Goal: Information Seeking & Learning: Learn about a topic

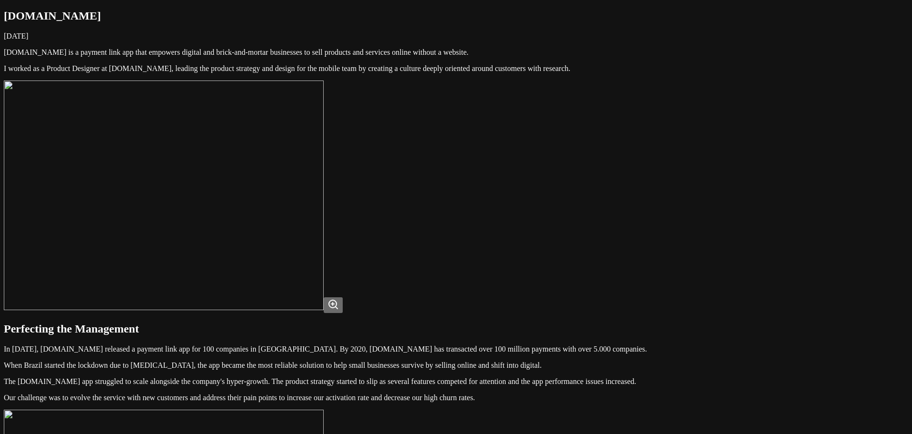
click at [324, 193] on img at bounding box center [164, 195] width 320 height 230
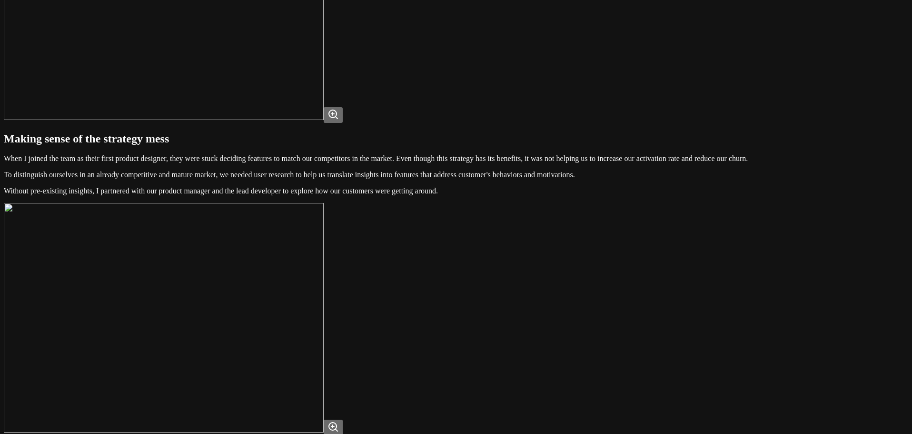
scroll to position [524, 0]
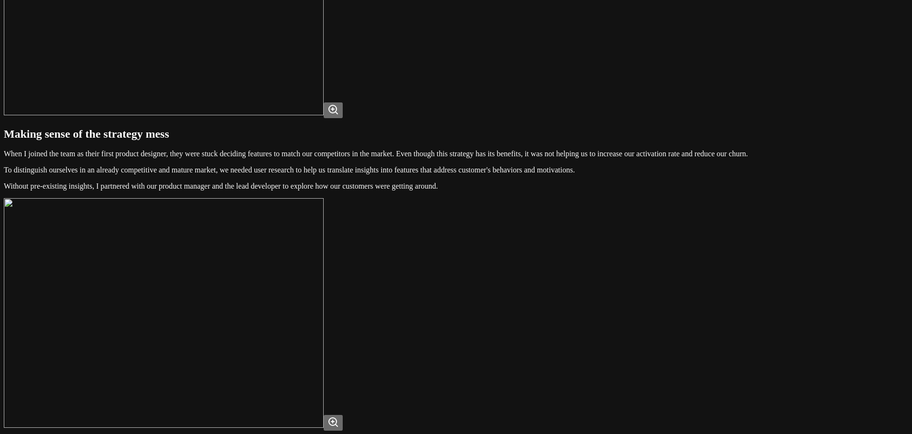
click at [324, 115] on img at bounding box center [164, 1] width 320 height 230
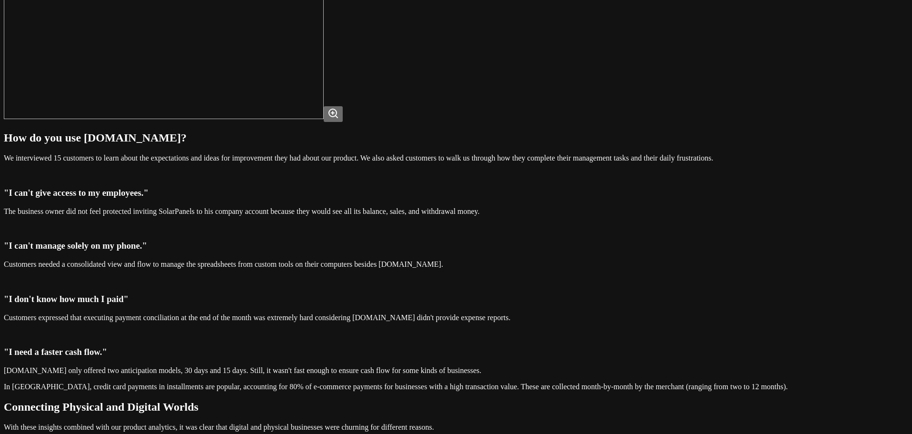
scroll to position [857, 0]
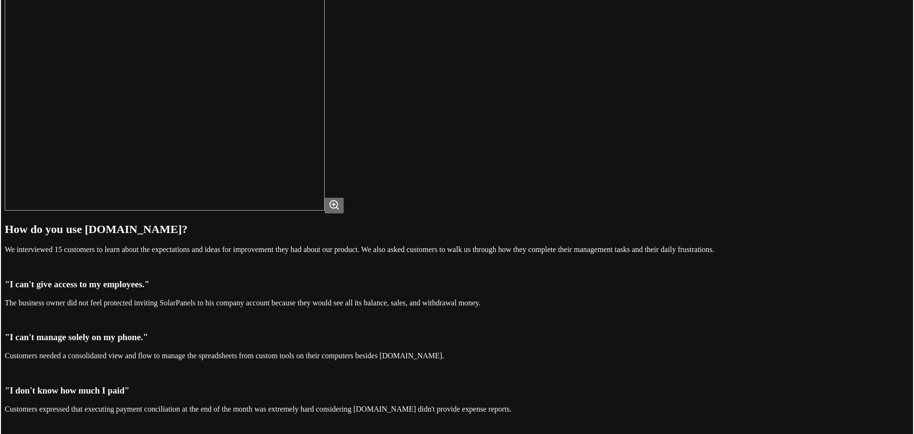
scroll to position [524, 0]
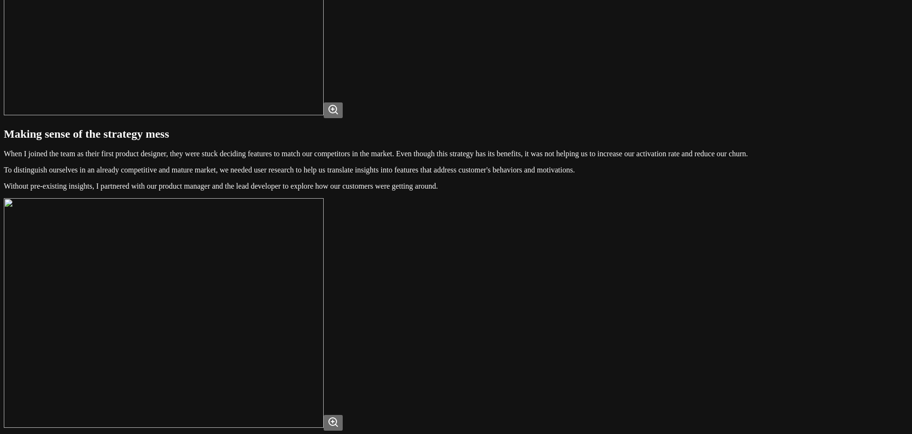
click at [324, 115] on img at bounding box center [164, 1] width 320 height 230
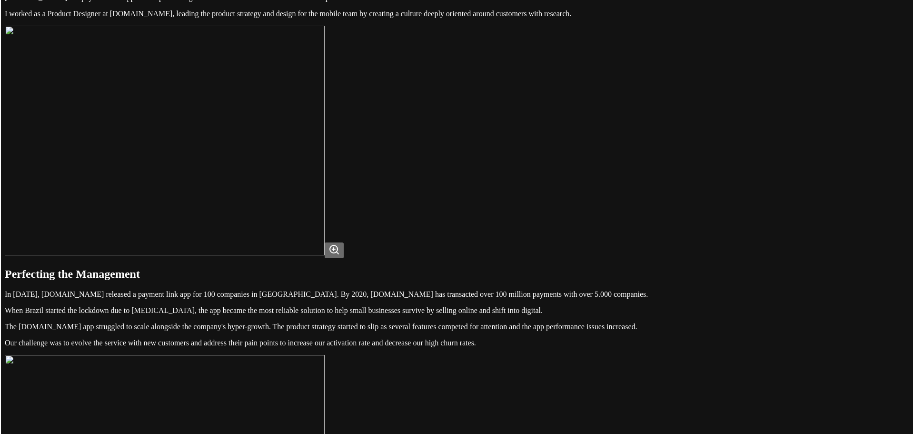
scroll to position [48, 0]
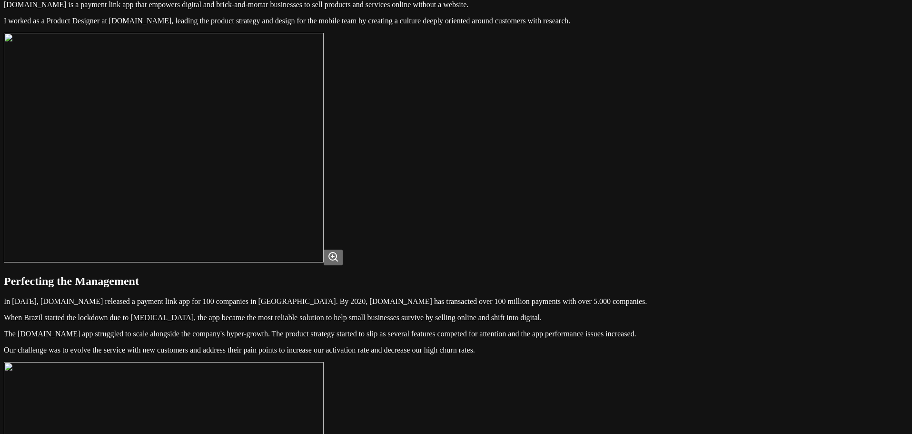
click at [324, 166] on img at bounding box center [164, 148] width 320 height 230
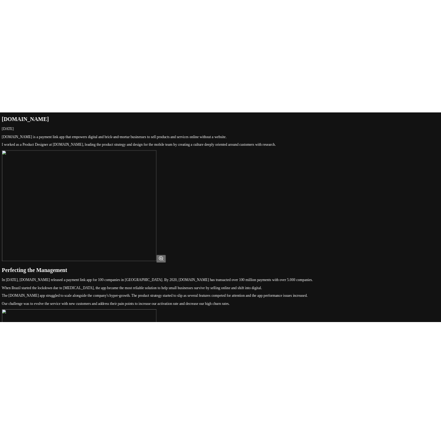
scroll to position [0, 0]
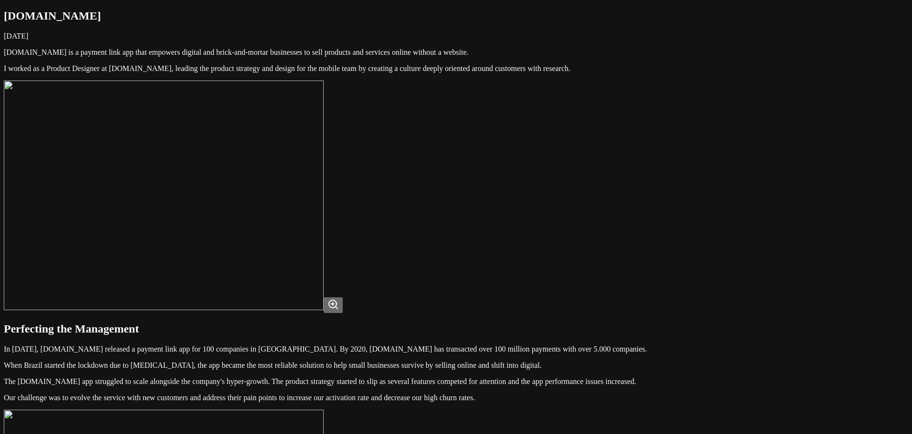
click at [324, 267] on img at bounding box center [164, 195] width 320 height 230
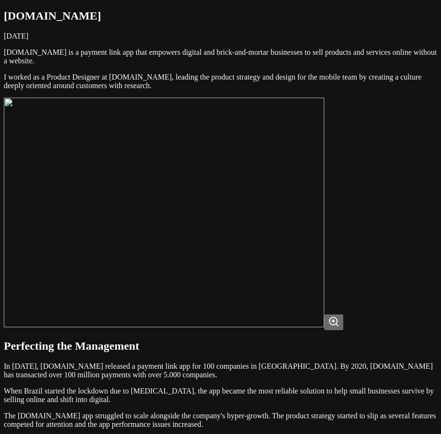
click at [309, 209] on img at bounding box center [164, 213] width 320 height 230
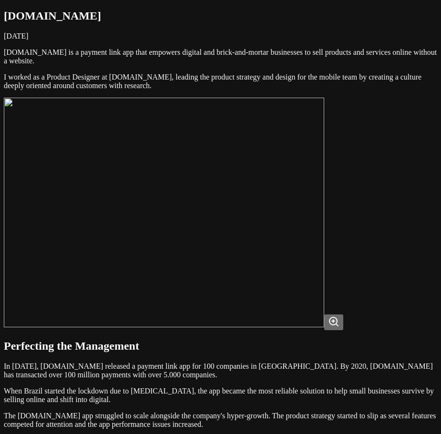
click at [292, 179] on img at bounding box center [164, 213] width 320 height 230
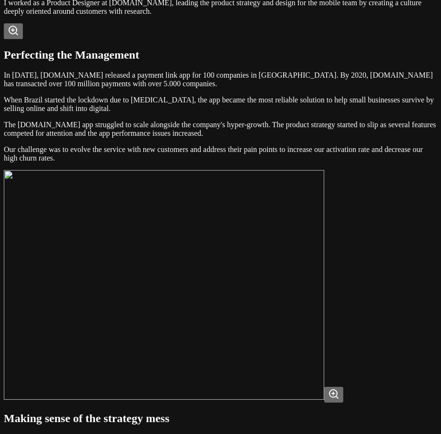
scroll to position [143, 0]
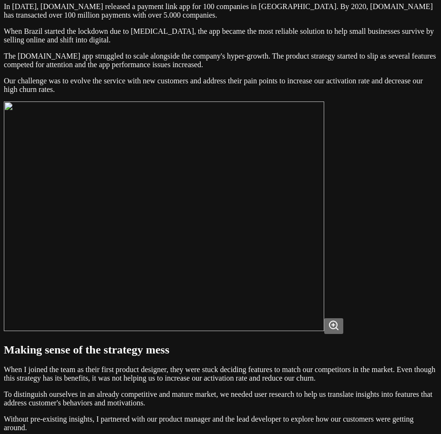
click at [275, 291] on img at bounding box center [164, 216] width 320 height 230
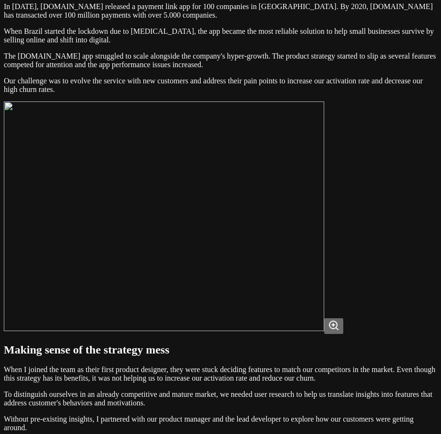
click at [249, 94] on p "Our challenge was to evolve the service with new customers and address their pa…" at bounding box center [220, 85] width 433 height 17
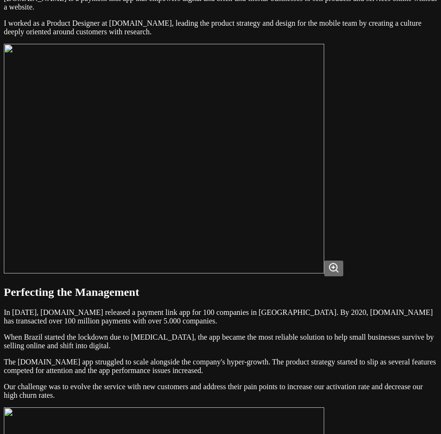
scroll to position [50, 0]
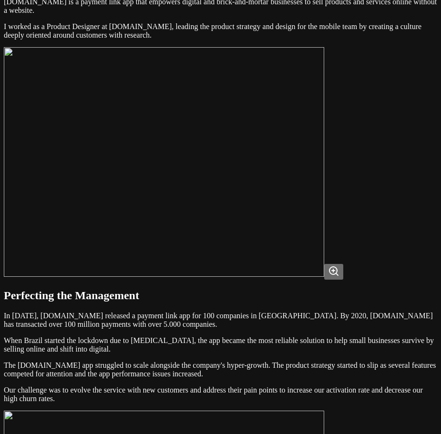
click at [289, 131] on img at bounding box center [164, 162] width 320 height 230
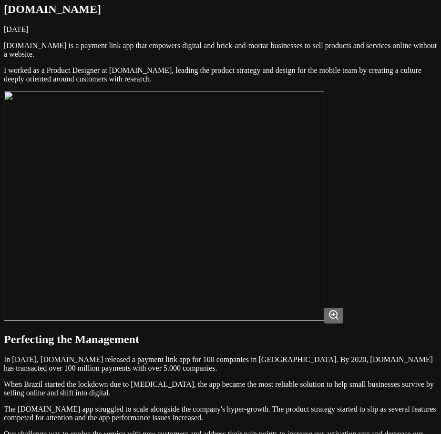
scroll to position [3, 0]
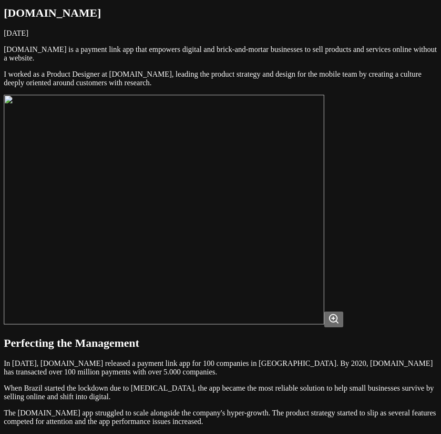
click at [260, 219] on img at bounding box center [164, 210] width 320 height 230
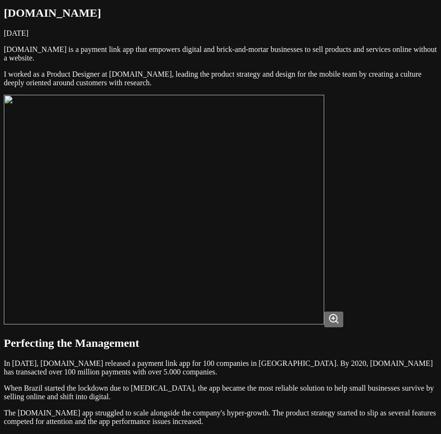
click at [324, 257] on img at bounding box center [164, 210] width 320 height 230
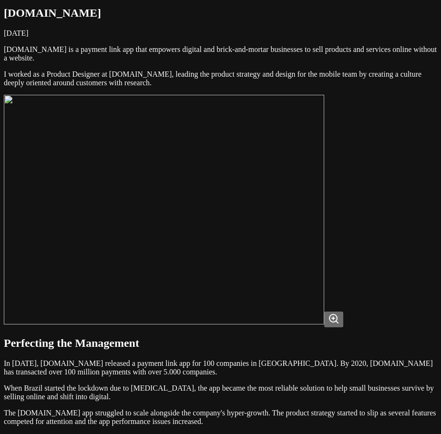
click at [324, 261] on img at bounding box center [164, 210] width 320 height 230
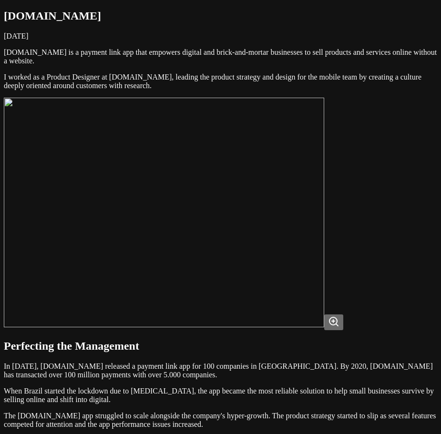
click at [110, 265] on img at bounding box center [164, 213] width 320 height 230
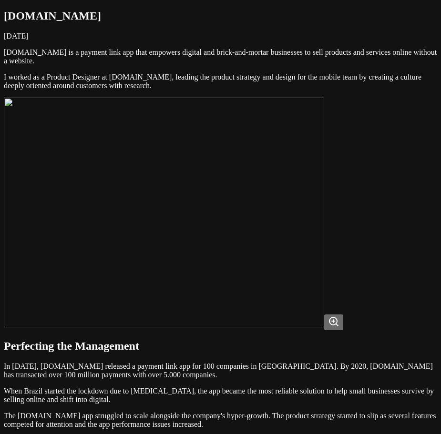
click at [337, 325] on circle at bounding box center [333, 321] width 8 height 8
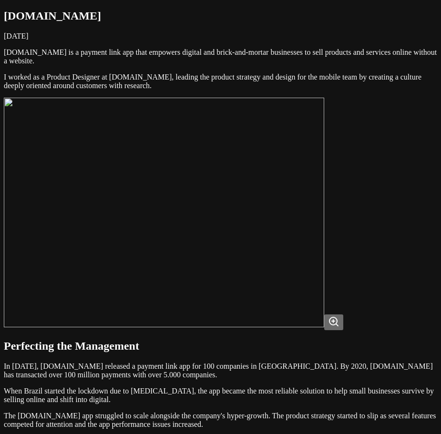
click at [197, 233] on img at bounding box center [164, 213] width 320 height 230
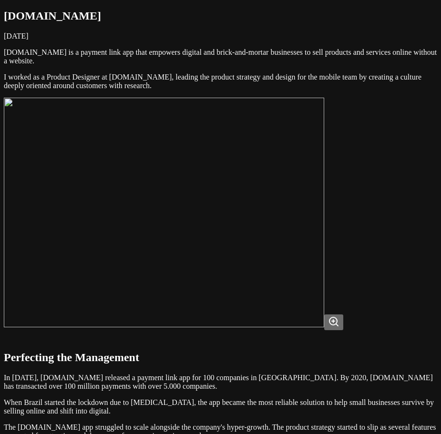
click at [215, 226] on img at bounding box center [164, 213] width 320 height 230
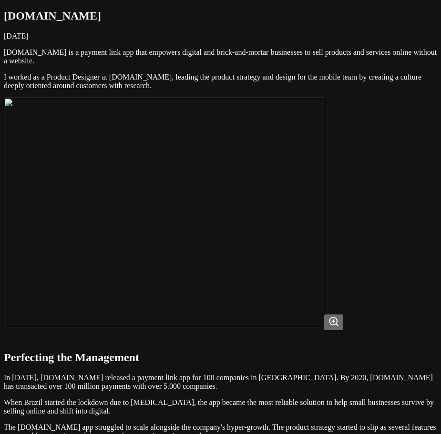
click at [140, 290] on img at bounding box center [164, 213] width 320 height 230
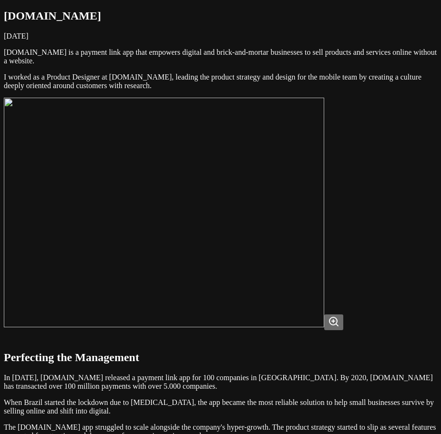
click at [304, 201] on img at bounding box center [164, 213] width 320 height 230
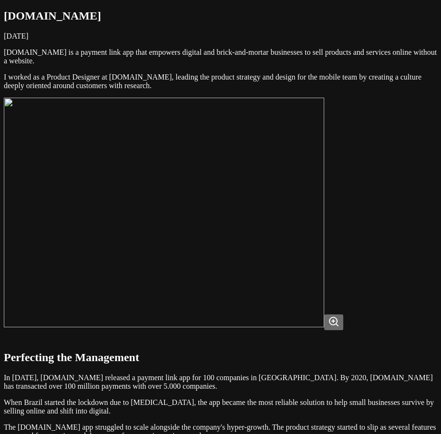
click at [178, 213] on img at bounding box center [164, 213] width 320 height 230
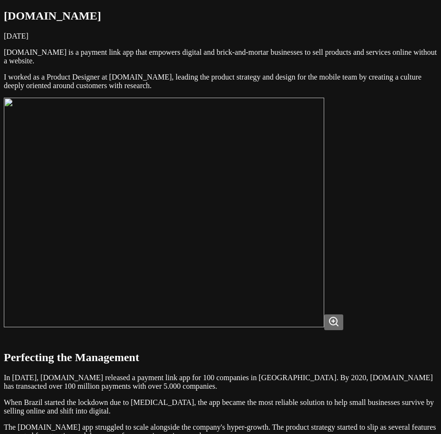
drag, startPoint x: 288, startPoint y: 180, endPoint x: 283, endPoint y: 183, distance: 5.6
drag, startPoint x: 283, startPoint y: 183, endPoint x: 226, endPoint y: 287, distance: 117.9
click at [226, 287] on img at bounding box center [164, 213] width 320 height 230
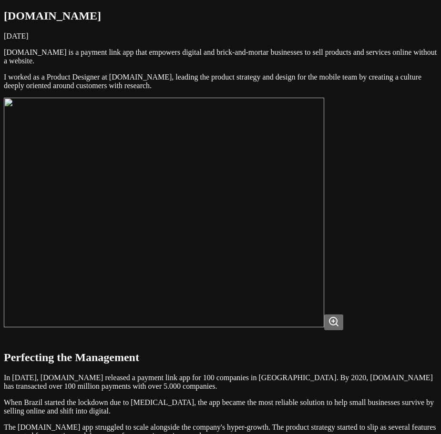
click at [299, 264] on img at bounding box center [164, 213] width 320 height 230
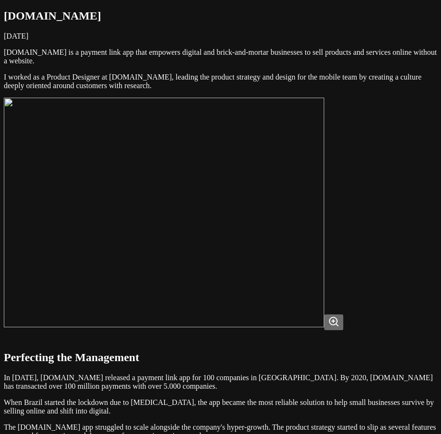
click at [303, 271] on img at bounding box center [164, 213] width 320 height 230
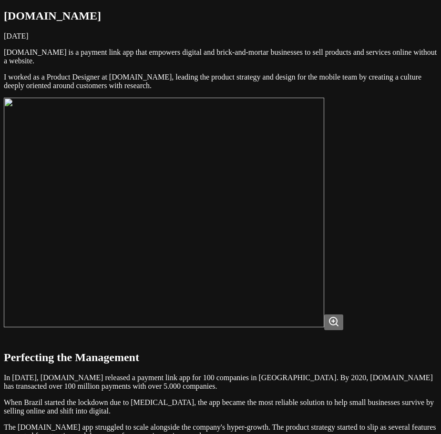
click at [324, 215] on img at bounding box center [164, 213] width 320 height 230
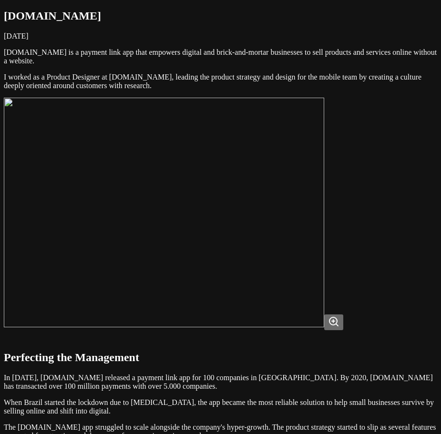
click at [324, 205] on img at bounding box center [164, 213] width 320 height 230
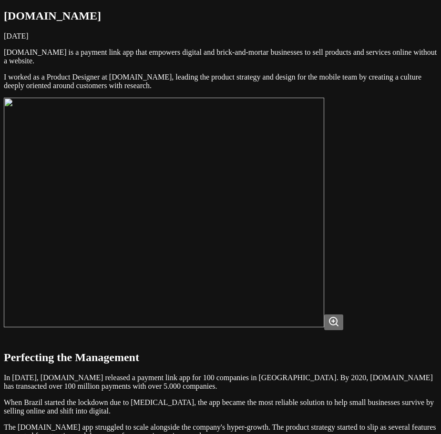
click at [308, 229] on img at bounding box center [164, 213] width 320 height 230
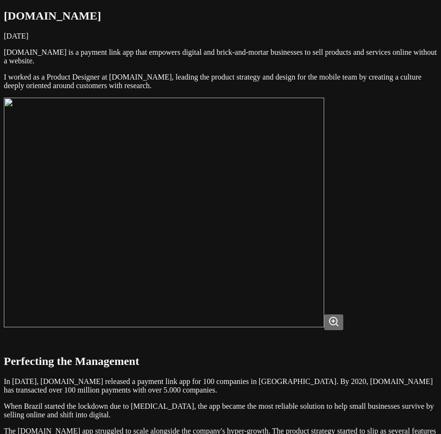
click at [312, 267] on img at bounding box center [164, 213] width 320 height 230
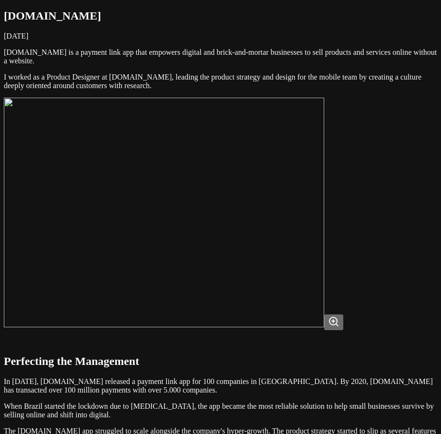
click at [245, 251] on img at bounding box center [164, 213] width 320 height 230
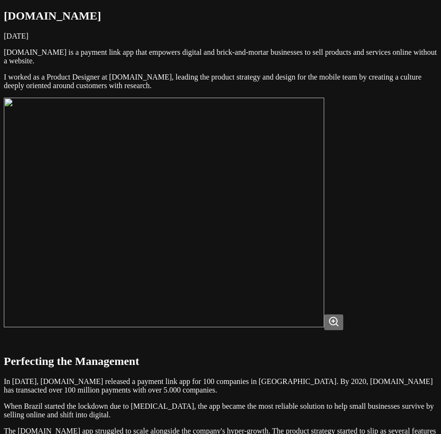
click at [309, 272] on img at bounding box center [164, 213] width 320 height 230
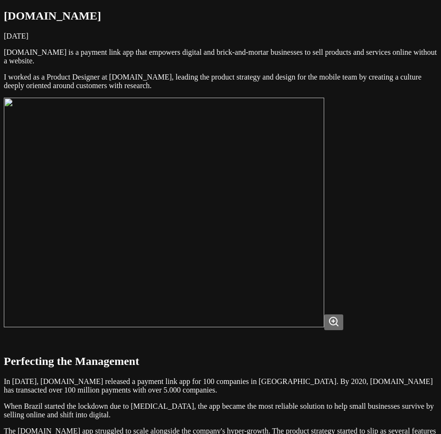
click at [319, 271] on img at bounding box center [164, 213] width 320 height 230
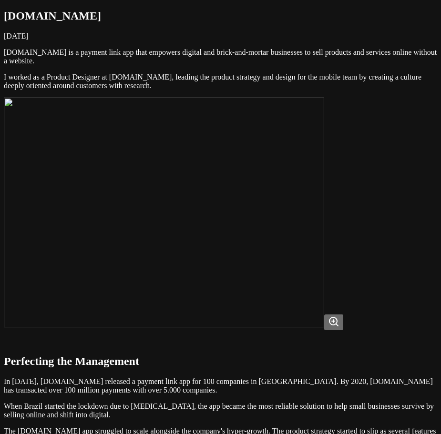
click at [320, 271] on img at bounding box center [164, 213] width 320 height 230
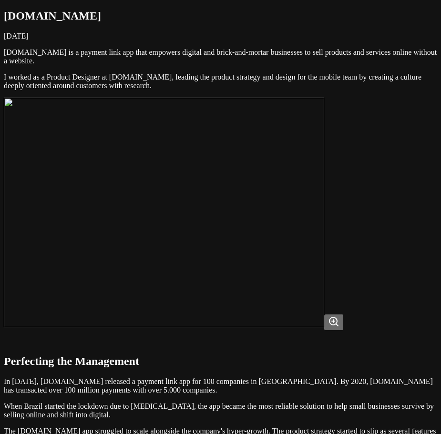
click at [324, 191] on img at bounding box center [164, 213] width 320 height 230
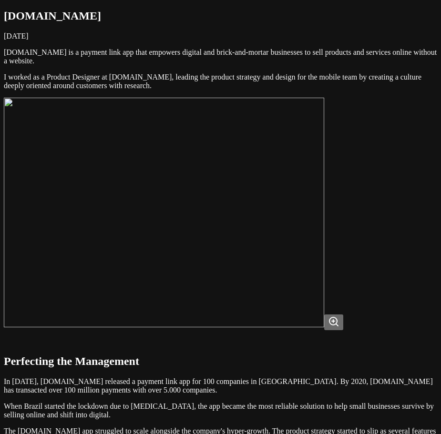
click at [324, 310] on img at bounding box center [164, 213] width 320 height 230
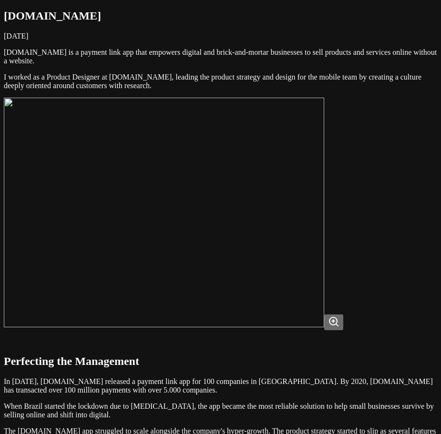
click at [324, 327] on img at bounding box center [164, 213] width 320 height 230
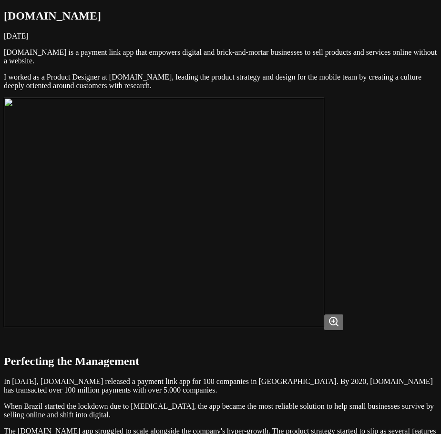
click at [324, 244] on img at bounding box center [164, 213] width 320 height 230
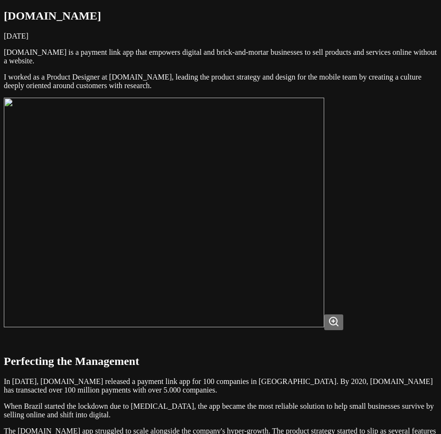
click at [308, 247] on img at bounding box center [164, 213] width 320 height 230
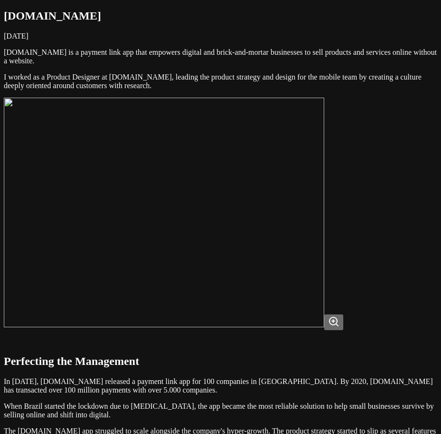
click at [308, 247] on img at bounding box center [164, 213] width 320 height 230
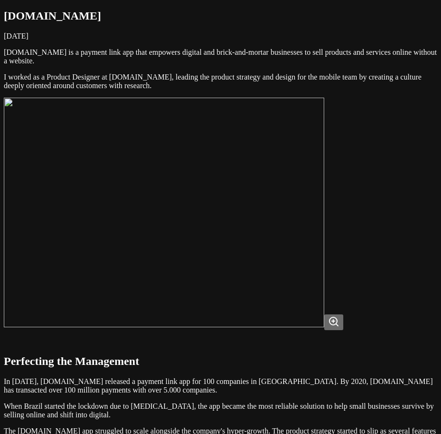
click at [308, 247] on img at bounding box center [164, 213] width 320 height 230
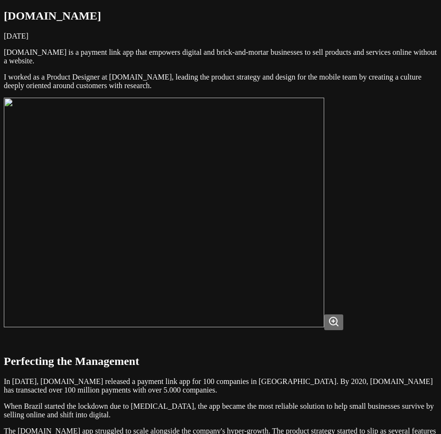
click at [324, 234] on img at bounding box center [164, 213] width 320 height 230
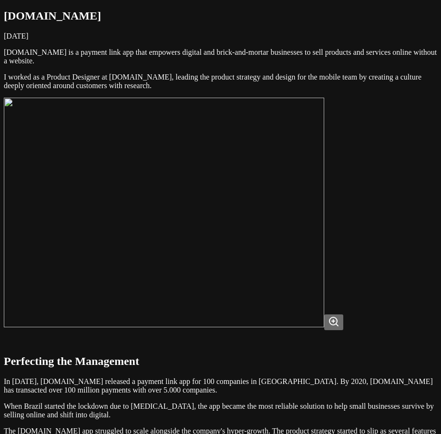
click at [324, 234] on img at bounding box center [164, 213] width 320 height 230
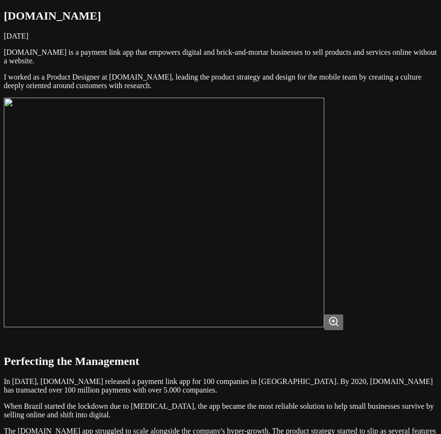
click at [314, 264] on img at bounding box center [164, 213] width 320 height 230
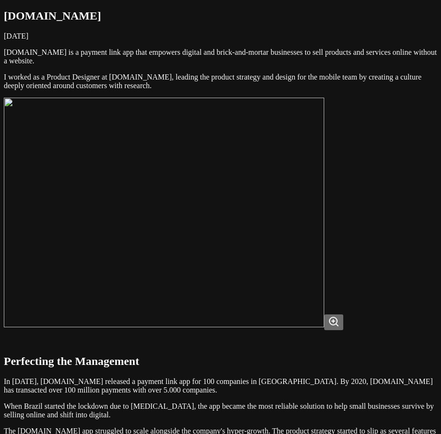
click at [324, 236] on img at bounding box center [164, 213] width 320 height 230
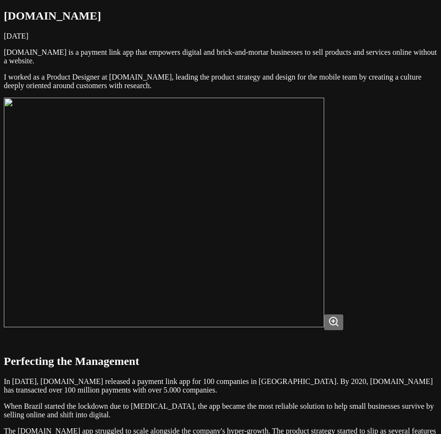
click at [324, 236] on img at bounding box center [164, 213] width 320 height 230
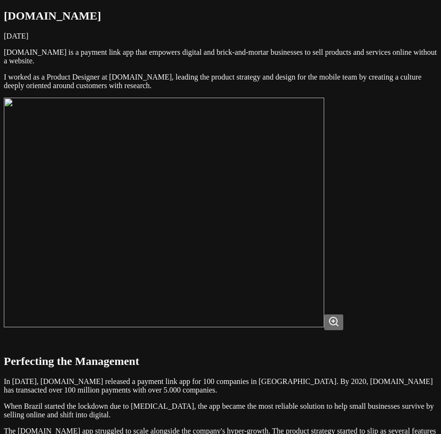
click at [324, 236] on img at bounding box center [164, 213] width 320 height 230
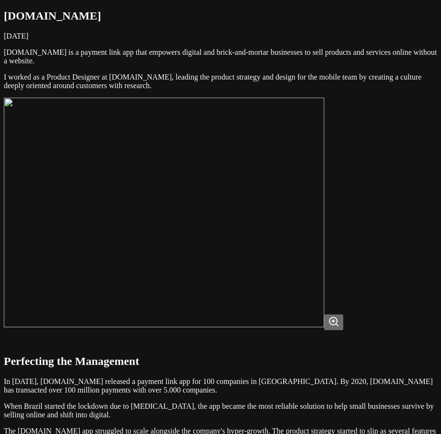
click at [324, 236] on img at bounding box center [164, 213] width 320 height 230
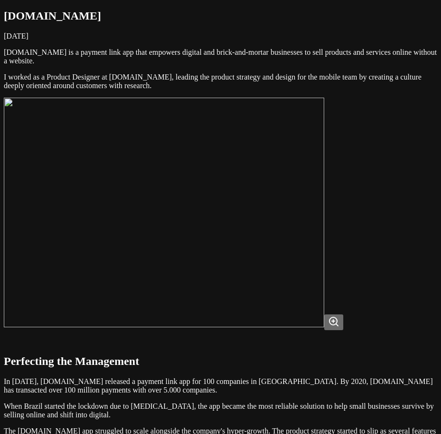
click at [301, 280] on img at bounding box center [164, 213] width 320 height 230
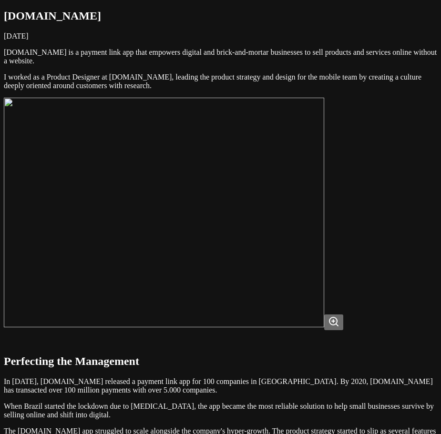
click at [301, 280] on img at bounding box center [164, 213] width 320 height 230
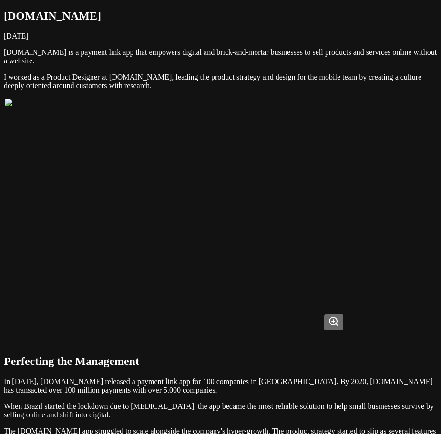
click at [301, 280] on img at bounding box center [164, 213] width 320 height 230
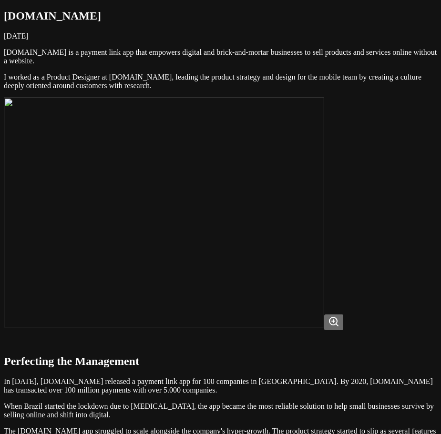
click at [291, 318] on img at bounding box center [164, 213] width 320 height 230
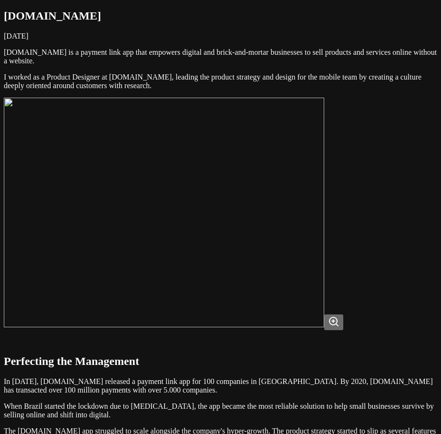
click at [278, 216] on img at bounding box center [164, 213] width 320 height 230
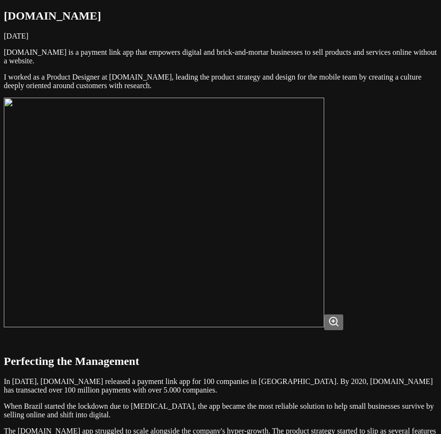
click at [324, 248] on img at bounding box center [164, 213] width 320 height 230
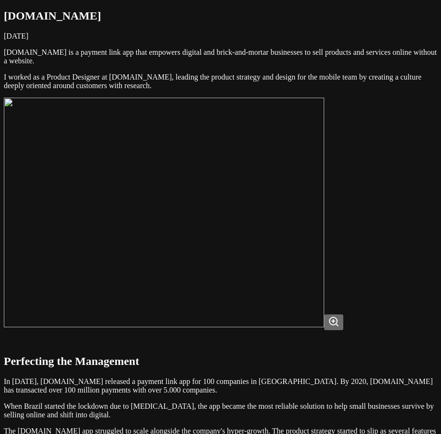
click at [324, 247] on img at bounding box center [164, 213] width 320 height 230
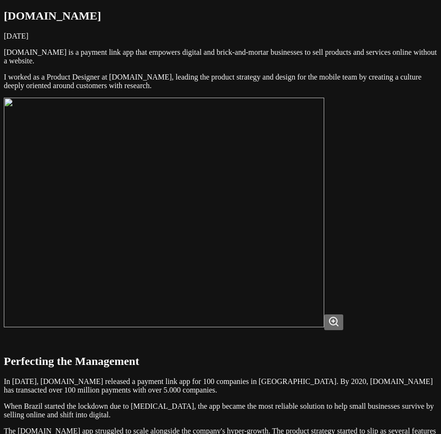
click at [324, 247] on img at bounding box center [164, 213] width 320 height 230
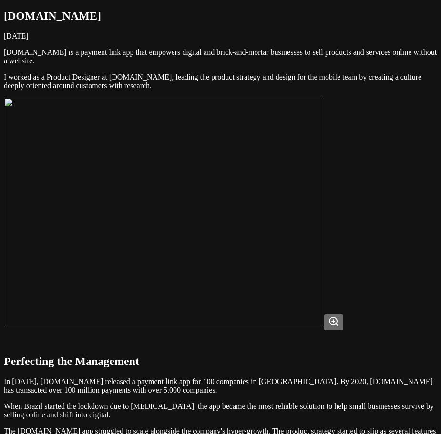
click at [324, 247] on img at bounding box center [164, 213] width 320 height 230
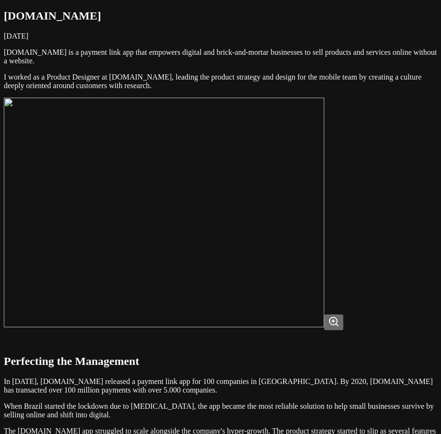
click at [323, 269] on img at bounding box center [164, 213] width 320 height 230
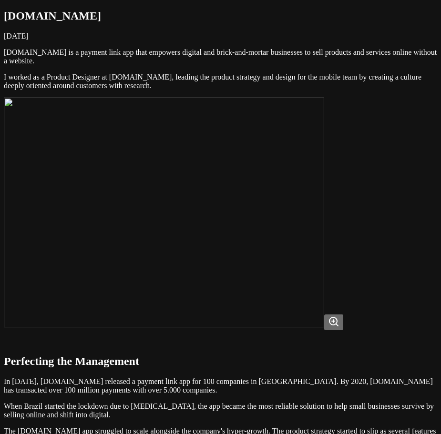
click at [284, 261] on img at bounding box center [164, 213] width 320 height 230
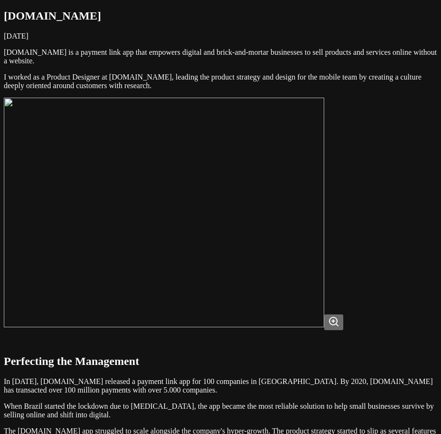
click at [324, 266] on img at bounding box center [164, 213] width 320 height 230
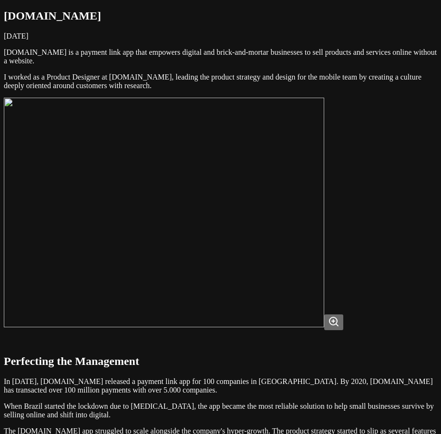
click at [324, 266] on img at bounding box center [164, 213] width 320 height 230
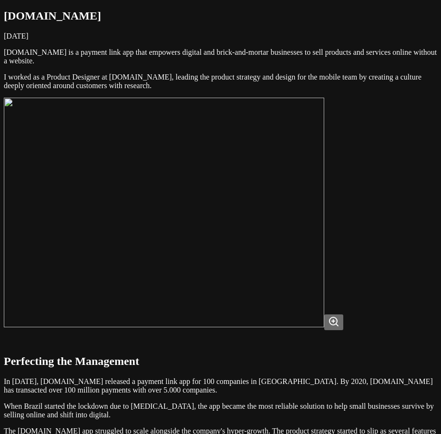
click at [324, 266] on img at bounding box center [164, 213] width 320 height 230
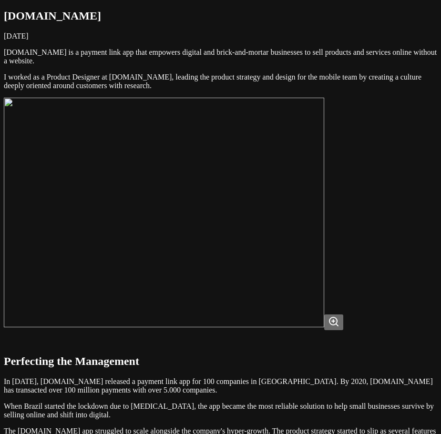
click at [301, 251] on img at bounding box center [164, 213] width 320 height 230
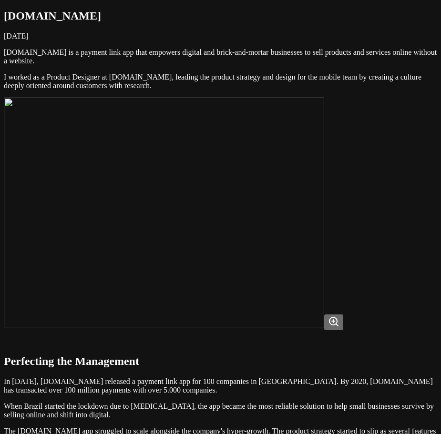
click at [314, 257] on img at bounding box center [164, 213] width 320 height 230
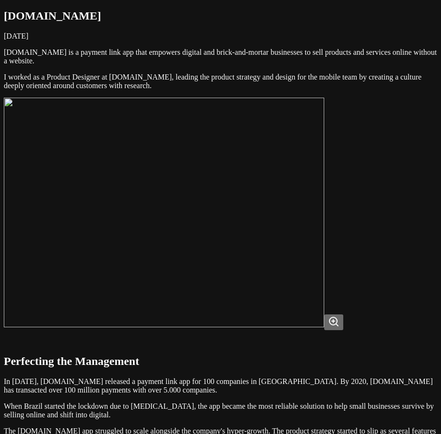
click at [314, 257] on img at bounding box center [164, 213] width 320 height 230
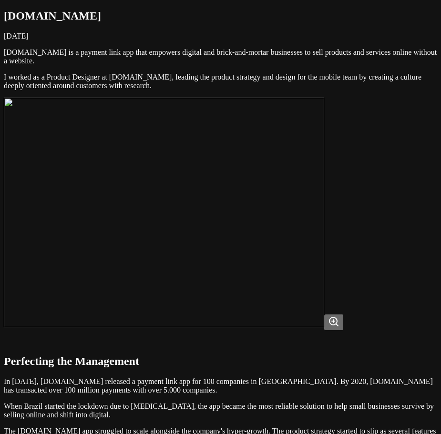
click at [324, 180] on img at bounding box center [164, 213] width 320 height 230
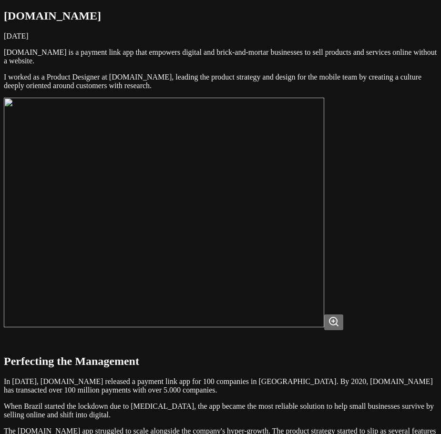
click at [324, 180] on img at bounding box center [164, 213] width 320 height 230
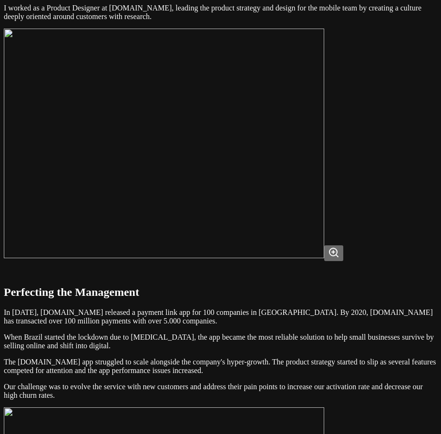
scroll to position [95, 0]
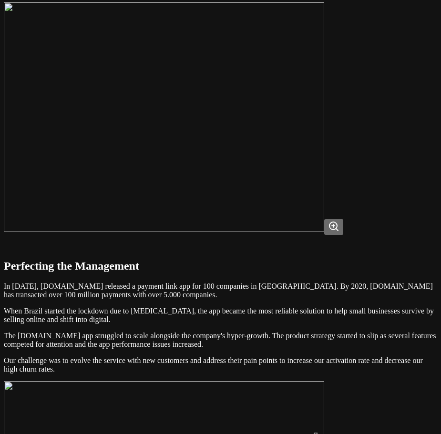
click at [313, 201] on img at bounding box center [164, 117] width 320 height 230
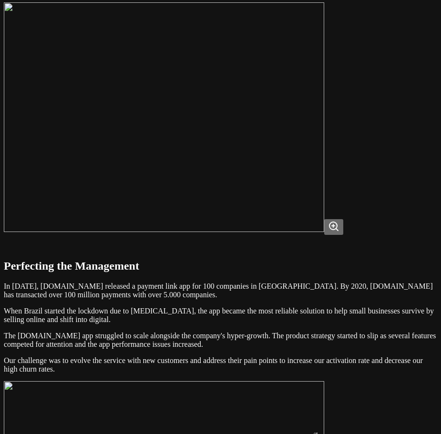
click at [313, 201] on img at bounding box center [164, 117] width 320 height 230
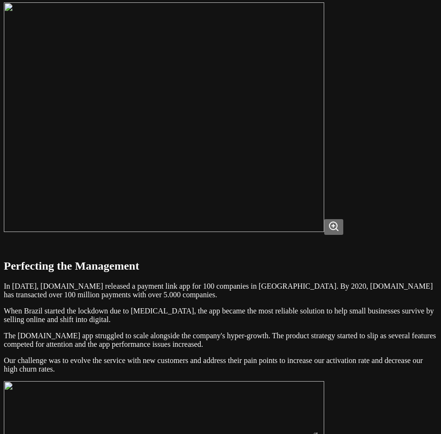
click at [313, 201] on img at bounding box center [164, 117] width 320 height 230
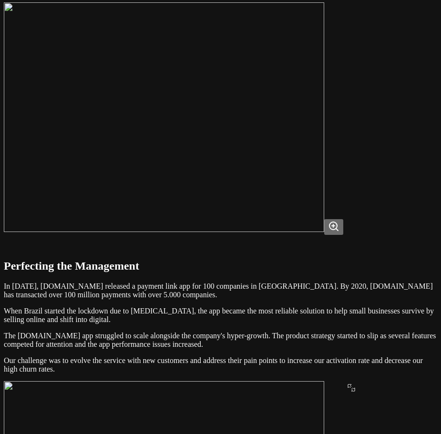
click at [324, 153] on img at bounding box center [164, 117] width 320 height 230
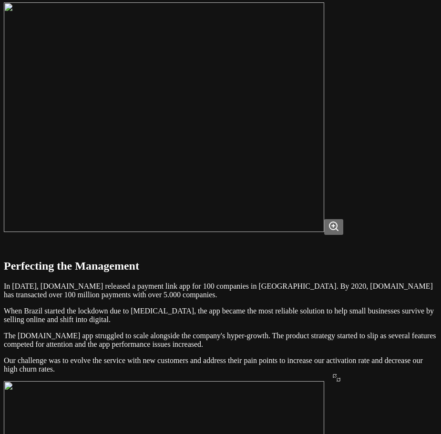
click at [324, 143] on img at bounding box center [164, 117] width 320 height 230
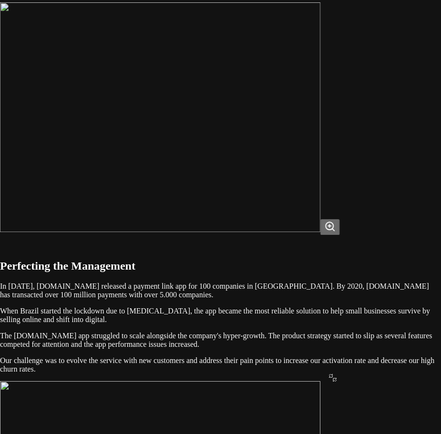
click at [320, 143] on img at bounding box center [160, 117] width 320 height 230
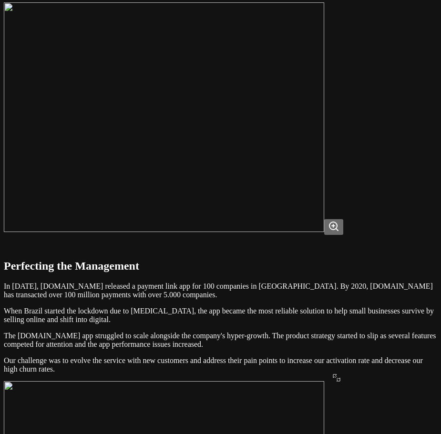
click at [324, 143] on img at bounding box center [164, 117] width 320 height 230
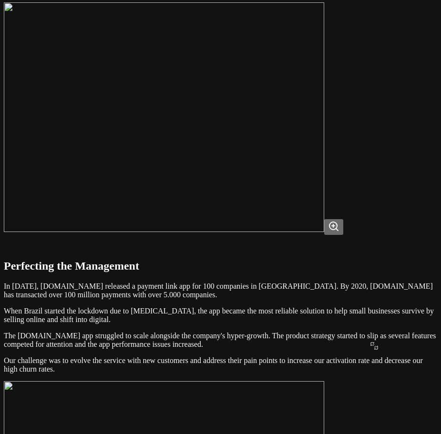
click at [324, 111] on img at bounding box center [164, 117] width 320 height 230
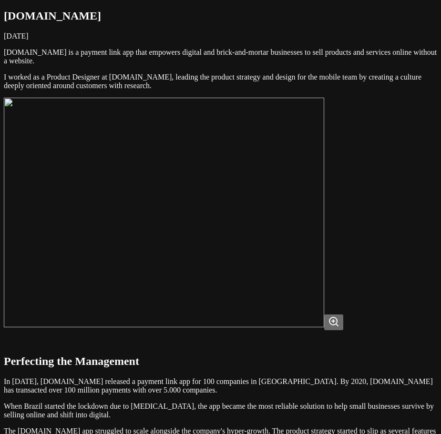
click at [324, 209] on img at bounding box center [164, 213] width 320 height 230
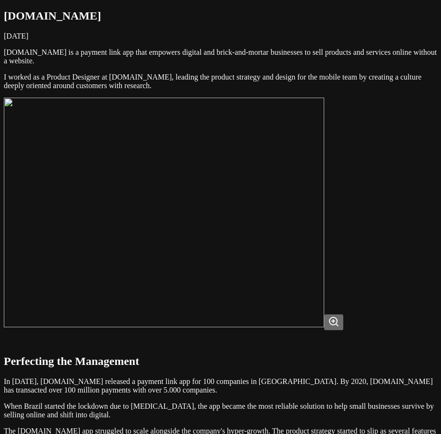
click at [324, 227] on img at bounding box center [164, 213] width 320 height 230
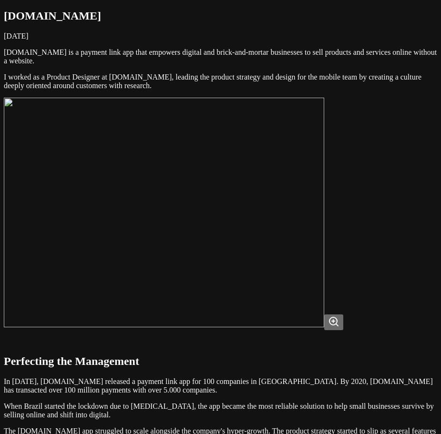
click at [324, 227] on img at bounding box center [164, 213] width 320 height 230
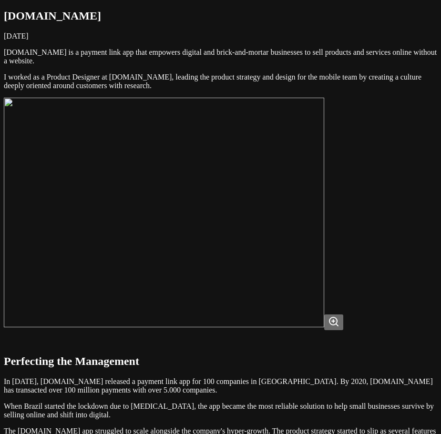
click at [319, 176] on img at bounding box center [164, 213] width 320 height 230
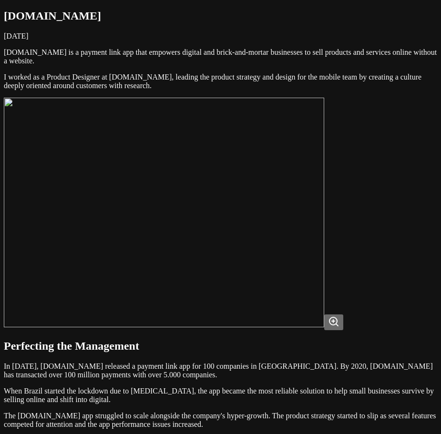
click at [319, 176] on img at bounding box center [164, 213] width 320 height 230
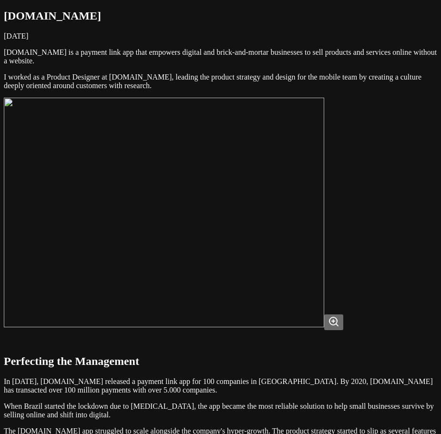
click at [319, 176] on img at bounding box center [164, 213] width 320 height 230
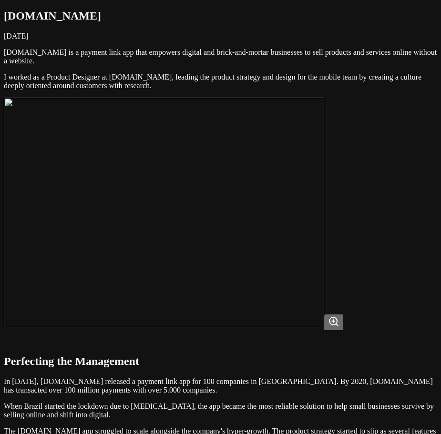
click at [319, 176] on img at bounding box center [164, 213] width 320 height 230
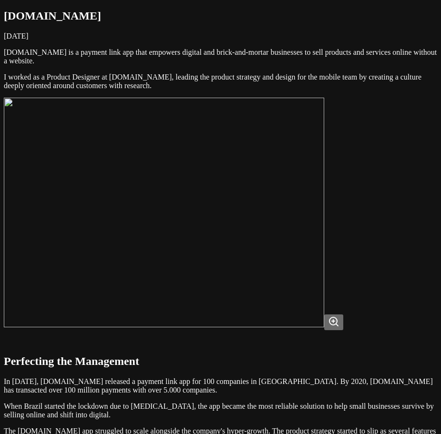
click at [319, 176] on img at bounding box center [164, 213] width 320 height 230
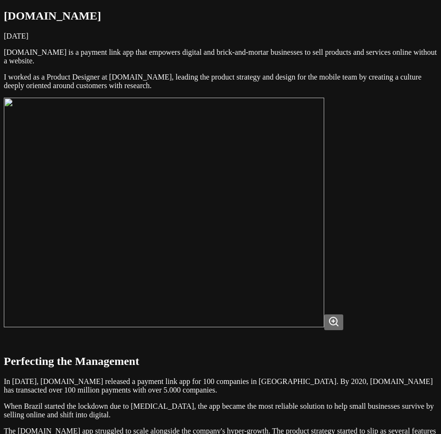
click at [303, 241] on img at bounding box center [164, 213] width 320 height 230
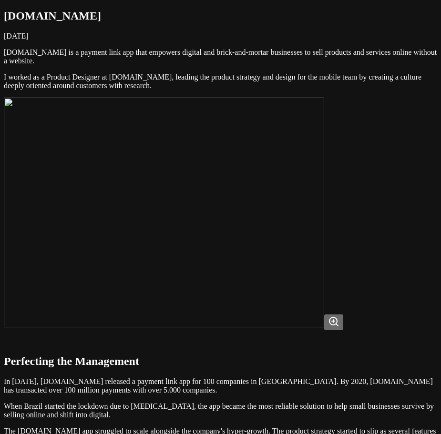
click at [312, 268] on img at bounding box center [164, 213] width 320 height 230
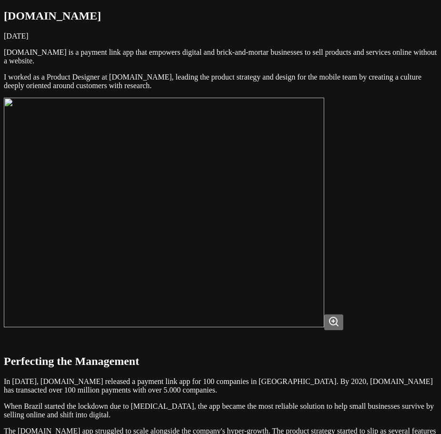
click at [324, 239] on img at bounding box center [164, 213] width 320 height 230
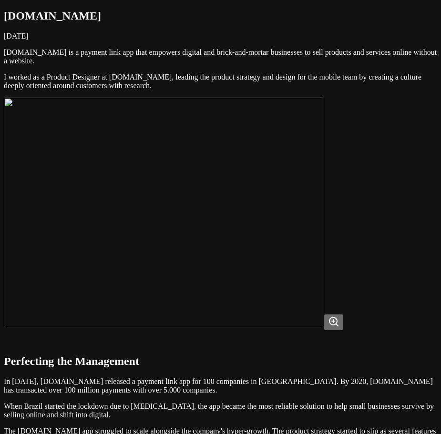
click at [274, 175] on img at bounding box center [164, 213] width 320 height 230
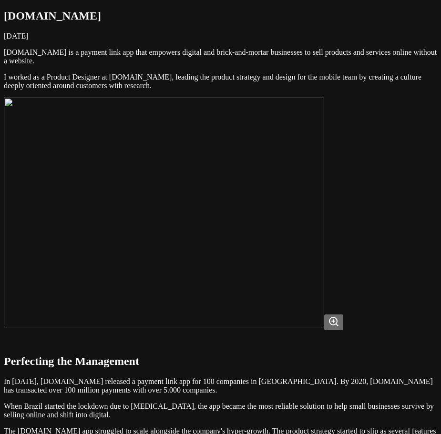
click at [307, 200] on img at bounding box center [164, 213] width 320 height 230
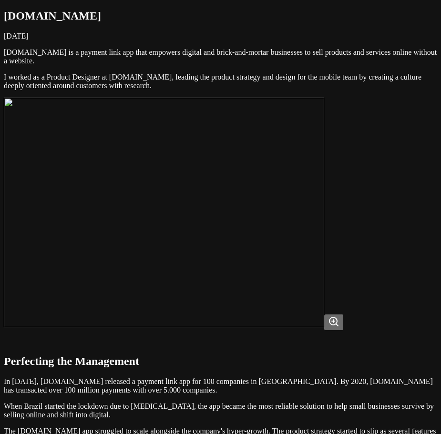
click at [324, 209] on img at bounding box center [164, 213] width 320 height 230
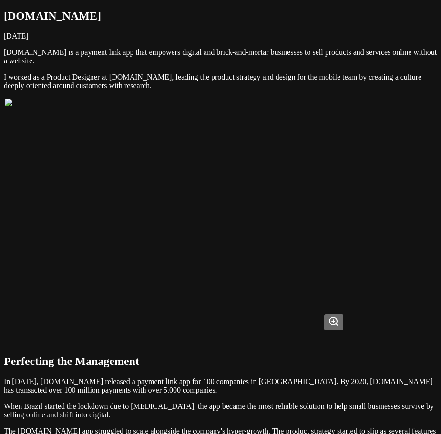
click at [100, 173] on img at bounding box center [164, 213] width 320 height 230
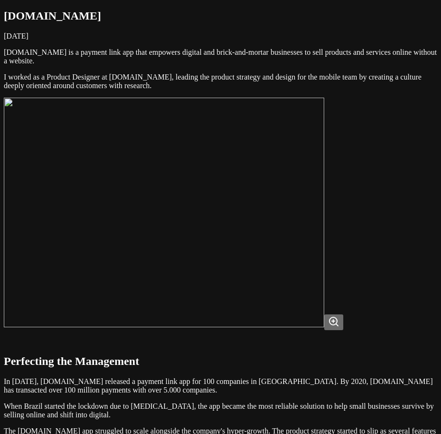
click at [100, 173] on img at bounding box center [164, 213] width 320 height 230
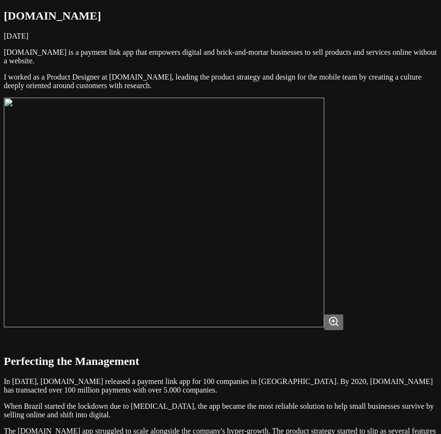
click at [324, 202] on img at bounding box center [164, 213] width 320 height 230
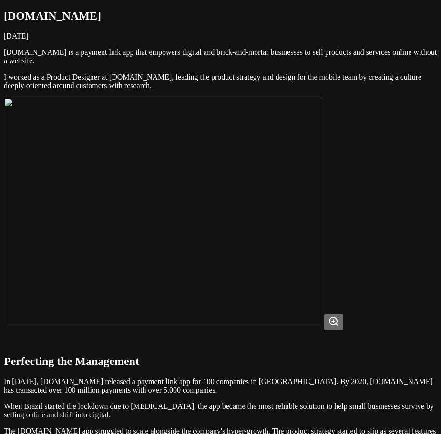
click at [324, 202] on img at bounding box center [164, 213] width 320 height 230
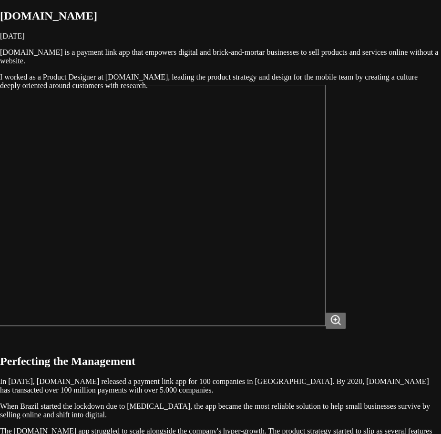
click at [325, 202] on img at bounding box center [157, 204] width 337 height 241
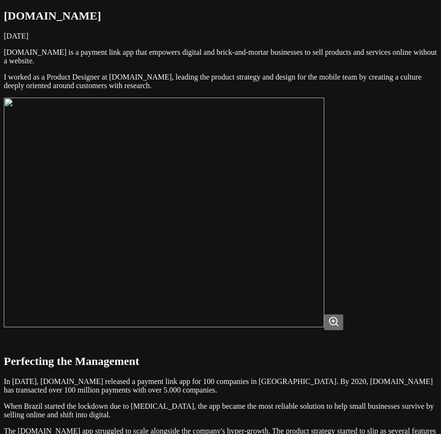
click at [303, 209] on img at bounding box center [164, 213] width 320 height 230
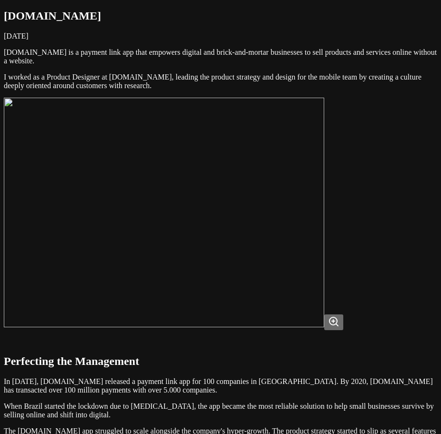
click at [306, 207] on img at bounding box center [164, 213] width 320 height 230
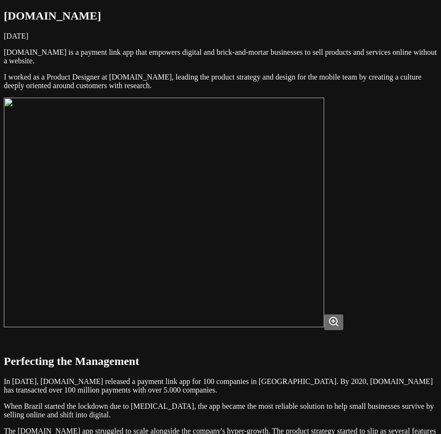
click at [324, 196] on img at bounding box center [164, 213] width 320 height 230
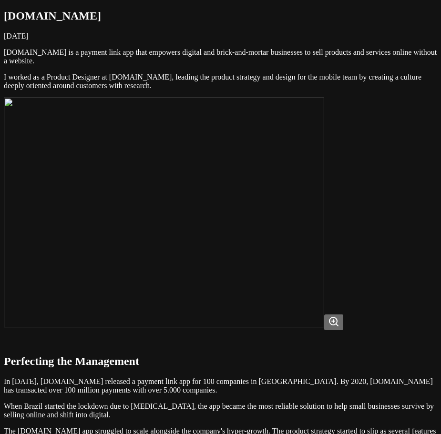
click at [324, 185] on img at bounding box center [164, 213] width 320 height 230
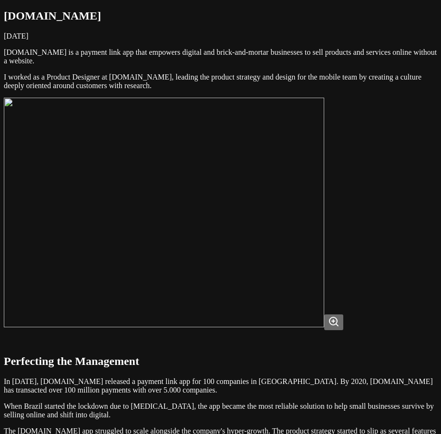
click at [324, 185] on img at bounding box center [164, 213] width 320 height 230
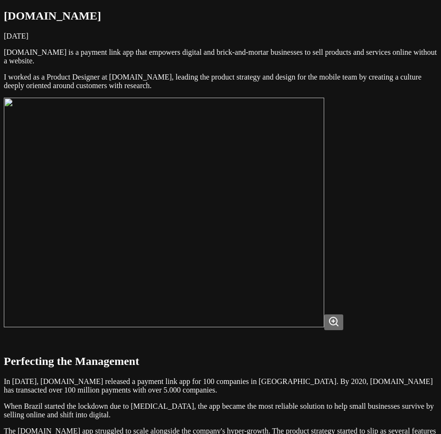
click at [313, 266] on img at bounding box center [164, 213] width 320 height 230
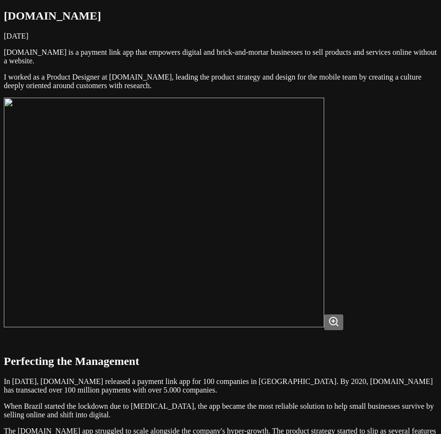
click at [304, 261] on img at bounding box center [164, 213] width 320 height 230
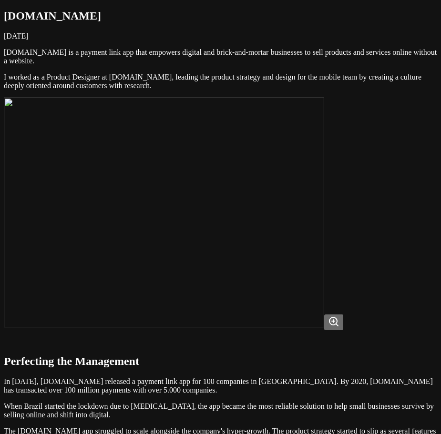
click at [307, 234] on img at bounding box center [164, 213] width 320 height 230
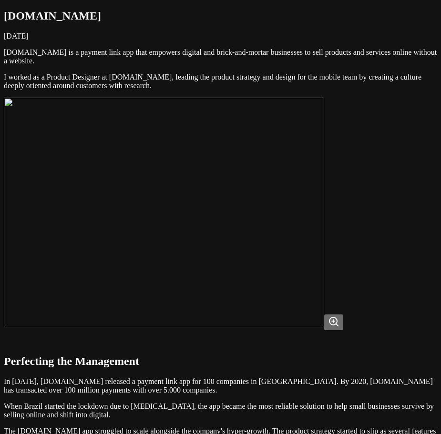
click at [307, 234] on img at bounding box center [164, 213] width 320 height 230
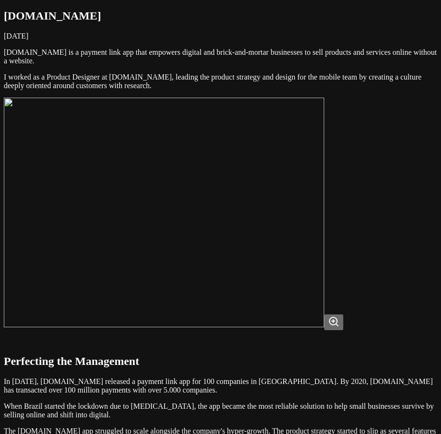
click at [307, 234] on img at bounding box center [164, 213] width 320 height 230
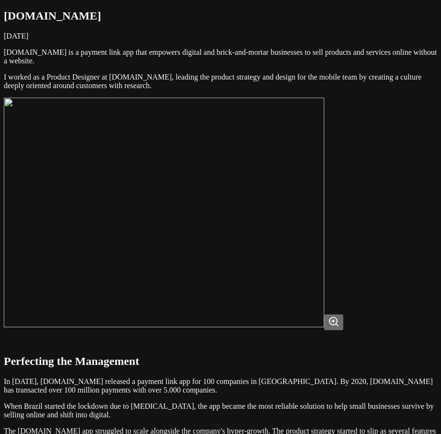
click at [307, 234] on img at bounding box center [164, 213] width 320 height 230
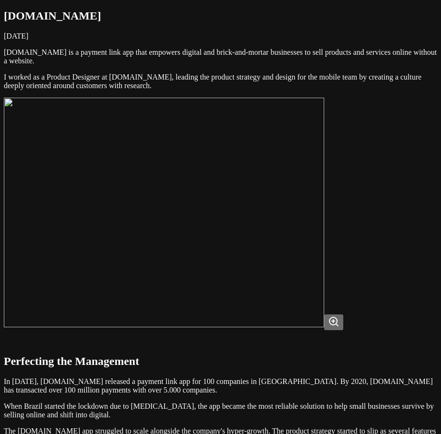
click at [307, 234] on img at bounding box center [164, 213] width 320 height 230
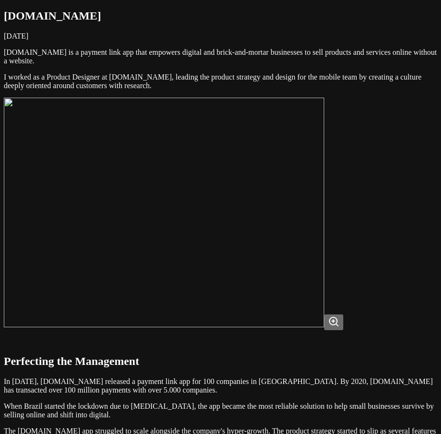
click at [302, 282] on img at bounding box center [164, 213] width 320 height 230
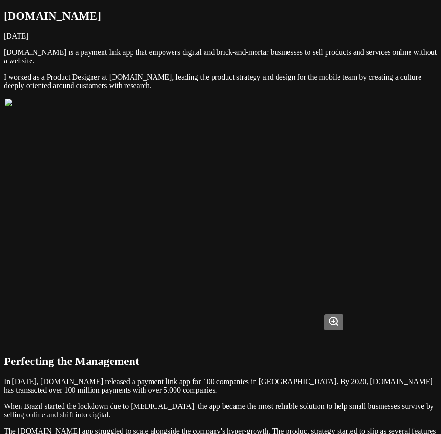
click at [324, 240] on img at bounding box center [164, 213] width 320 height 230
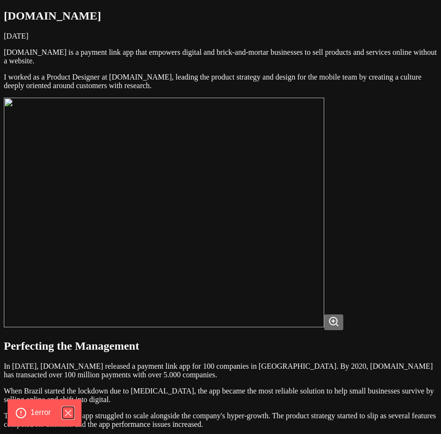
drag, startPoint x: 71, startPoint y: 411, endPoint x: 136, endPoint y: 433, distance: 68.1
click at [71, 411] on icon "Hide Errors" at bounding box center [67, 412] width 11 height 11
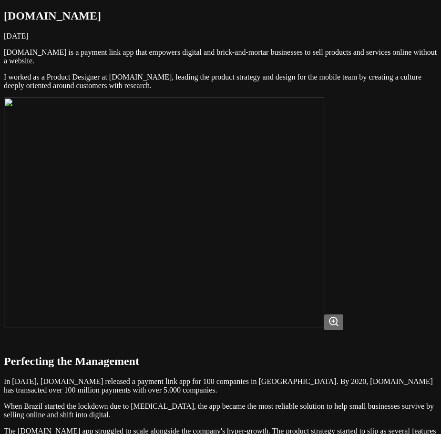
click at [287, 274] on img at bounding box center [164, 213] width 320 height 230
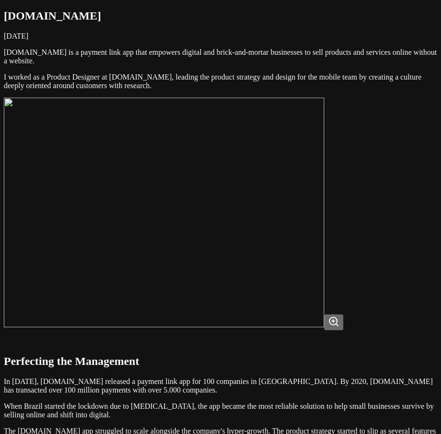
click at [287, 274] on img at bounding box center [164, 213] width 320 height 230
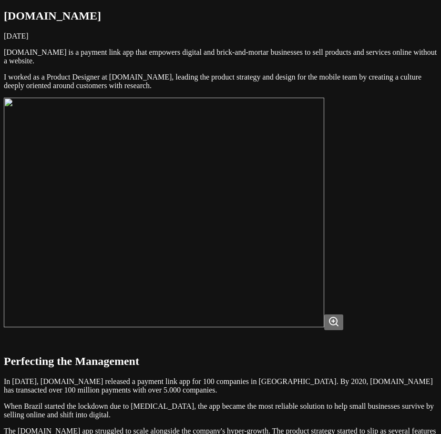
click at [295, 294] on img at bounding box center [164, 213] width 320 height 230
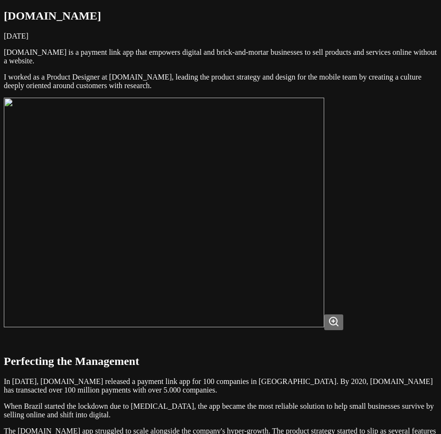
click at [281, 302] on img at bounding box center [164, 213] width 320 height 230
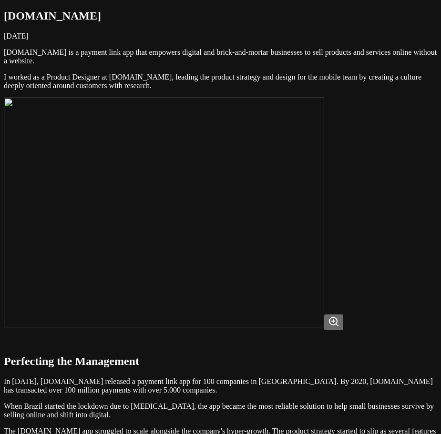
click at [324, 201] on img at bounding box center [164, 213] width 320 height 230
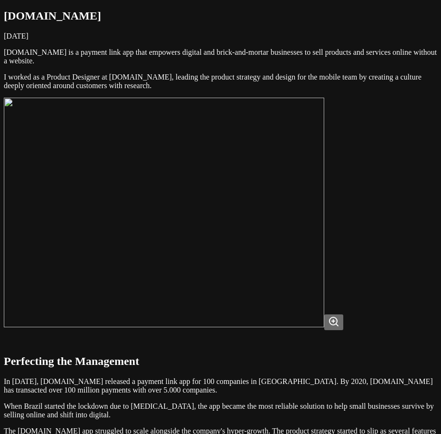
click at [307, 213] on img at bounding box center [164, 213] width 320 height 230
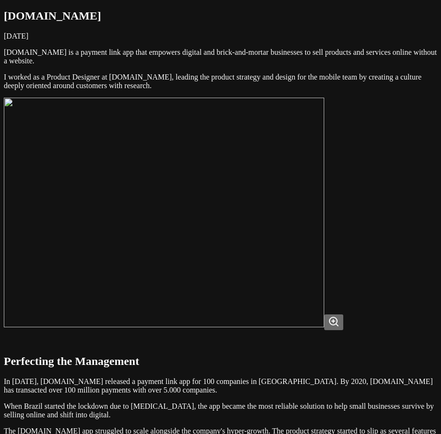
click at [295, 244] on img at bounding box center [164, 213] width 320 height 230
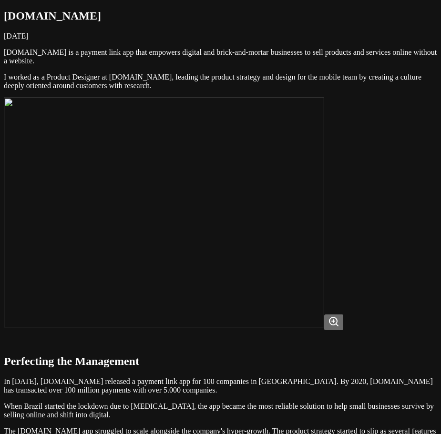
click at [309, 253] on img at bounding box center [164, 213] width 320 height 230
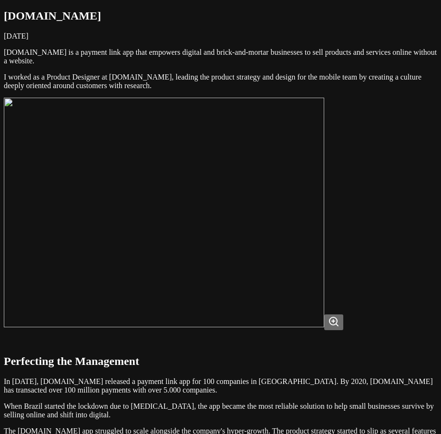
click at [294, 246] on img at bounding box center [164, 213] width 320 height 230
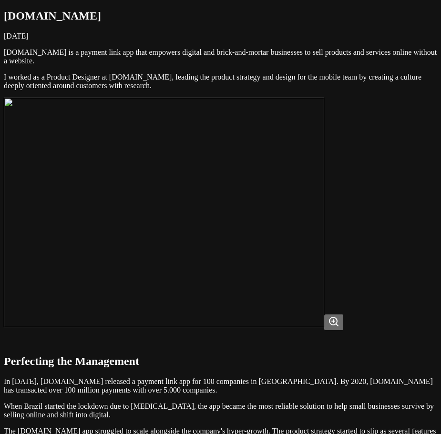
click at [305, 256] on img at bounding box center [164, 213] width 320 height 230
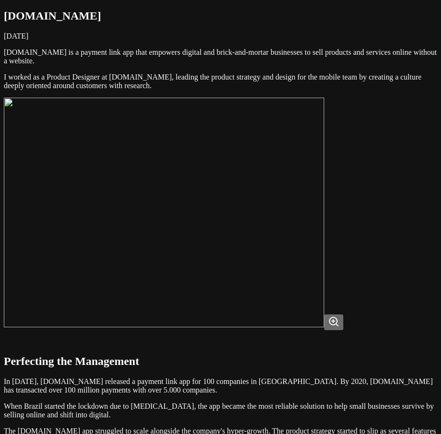
click at [307, 256] on img at bounding box center [164, 213] width 320 height 230
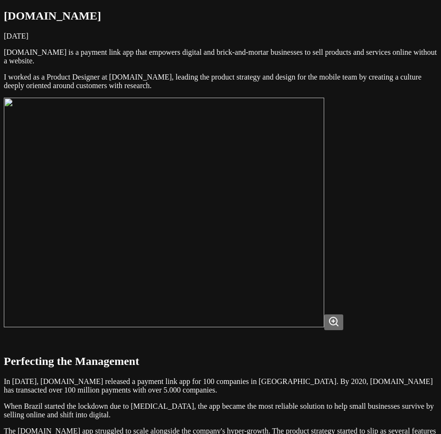
click at [307, 255] on img at bounding box center [164, 213] width 320 height 230
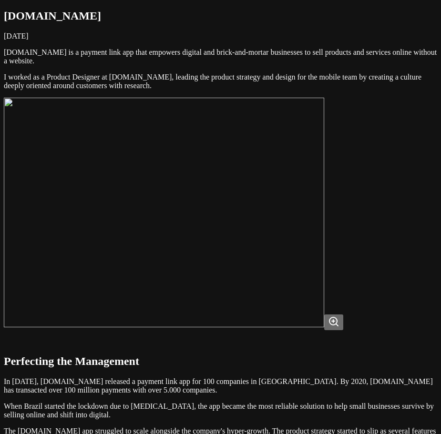
click at [324, 250] on img at bounding box center [164, 213] width 320 height 230
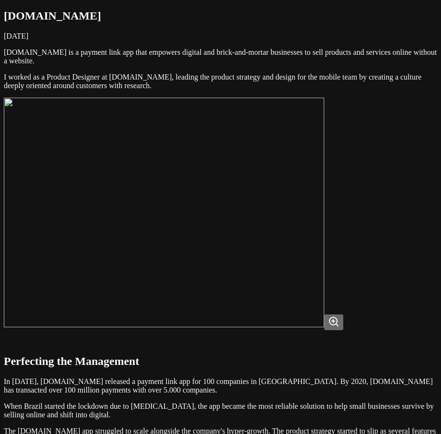
click at [324, 258] on img at bounding box center [164, 213] width 320 height 230
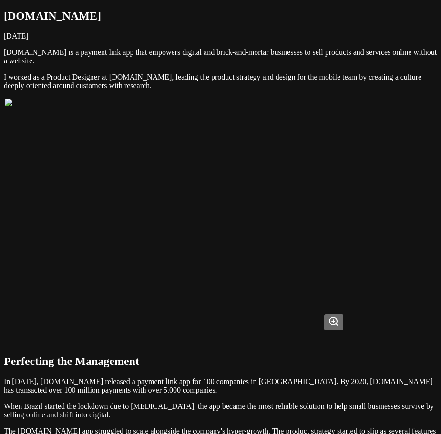
click at [151, 209] on img at bounding box center [164, 213] width 320 height 230
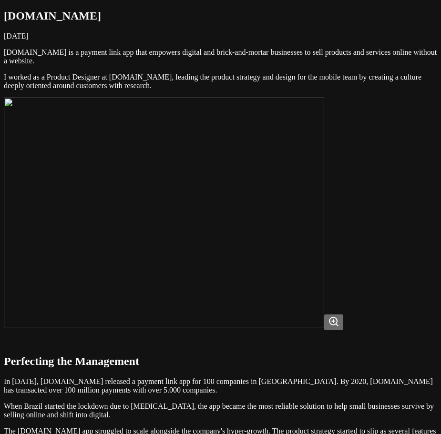
click at [324, 243] on img at bounding box center [164, 213] width 320 height 230
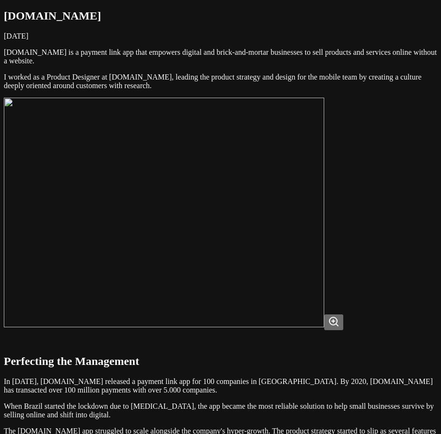
click at [299, 239] on img at bounding box center [164, 213] width 320 height 230
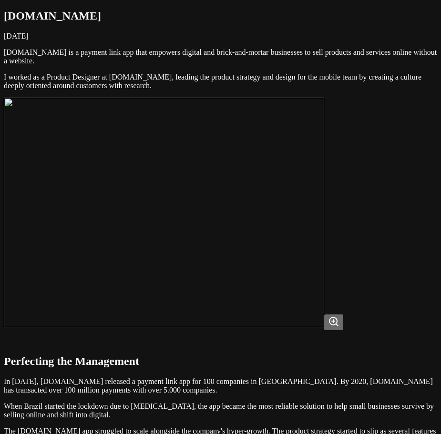
click at [321, 267] on img at bounding box center [164, 213] width 320 height 230
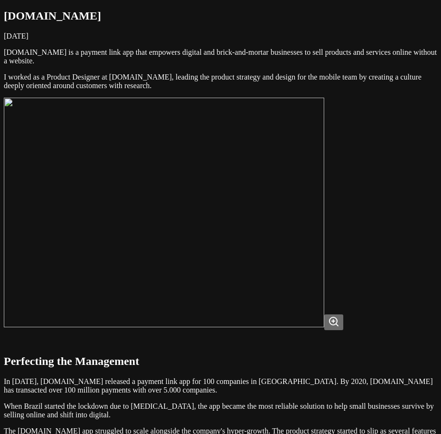
click at [321, 267] on img at bounding box center [164, 213] width 320 height 230
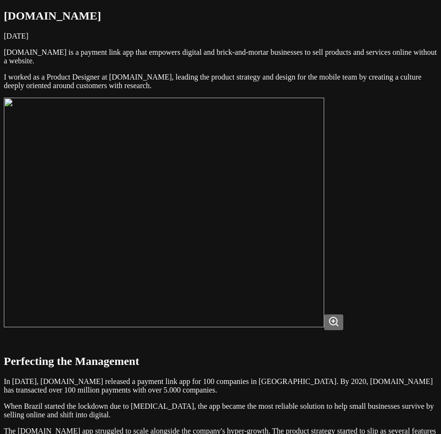
click at [321, 267] on img at bounding box center [164, 213] width 320 height 230
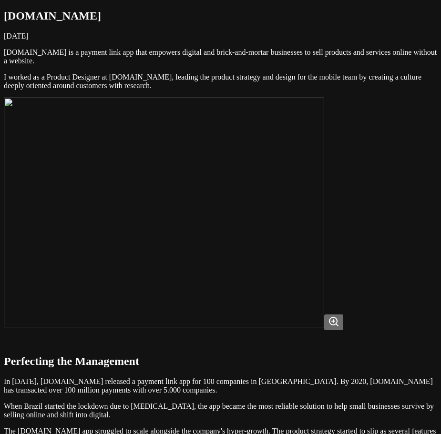
click at [315, 224] on img at bounding box center [164, 213] width 320 height 230
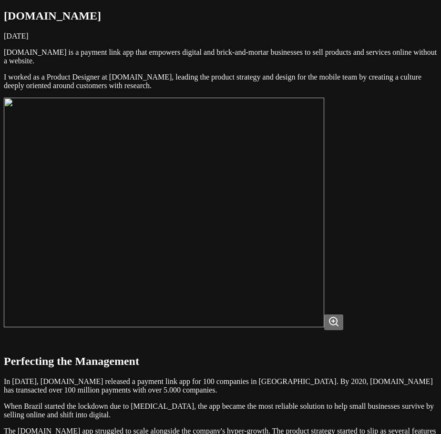
click at [324, 239] on img at bounding box center [164, 213] width 320 height 230
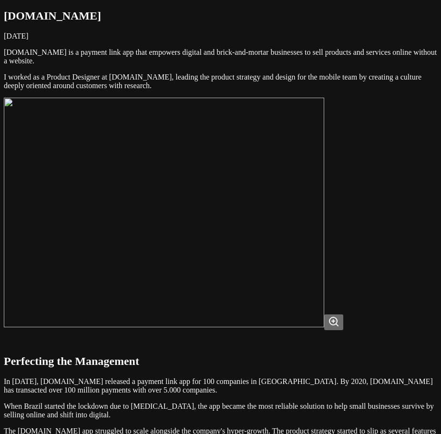
click at [298, 231] on img at bounding box center [164, 213] width 320 height 230
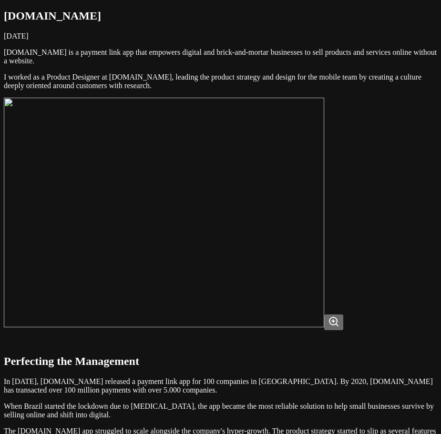
click at [312, 230] on img at bounding box center [164, 213] width 320 height 230
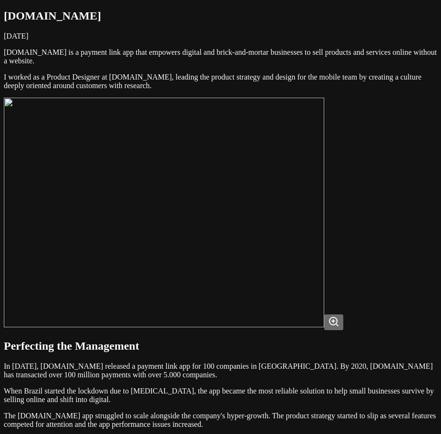
click at [312, 230] on img at bounding box center [164, 213] width 320 height 230
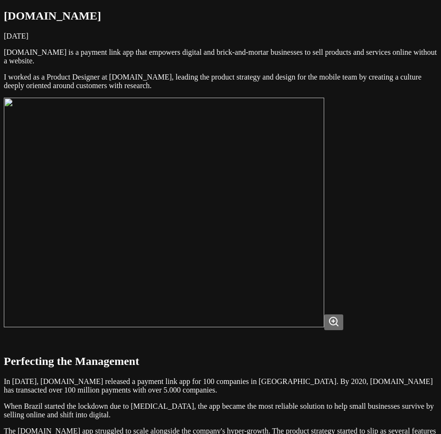
click at [311, 230] on img at bounding box center [164, 213] width 320 height 230
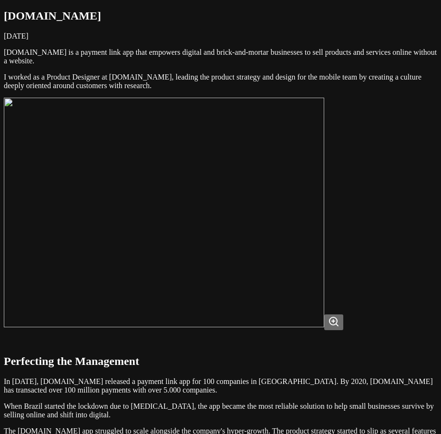
click at [311, 226] on img at bounding box center [164, 213] width 320 height 230
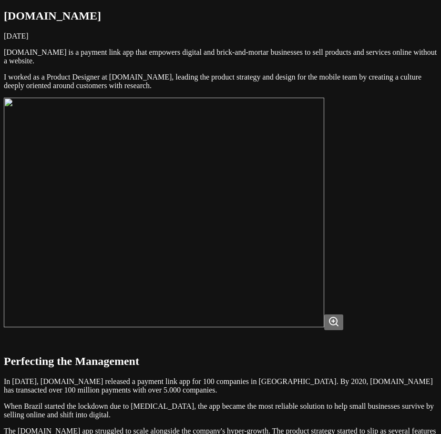
click at [324, 231] on img at bounding box center [164, 213] width 320 height 230
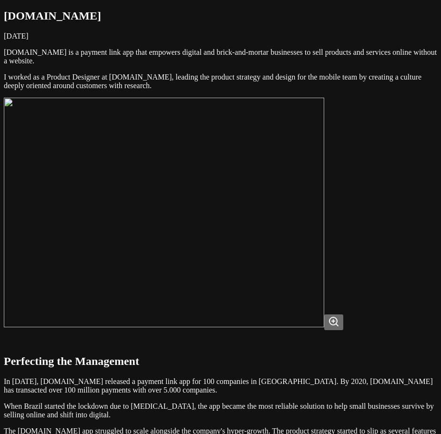
click at [324, 232] on img at bounding box center [164, 213] width 320 height 230
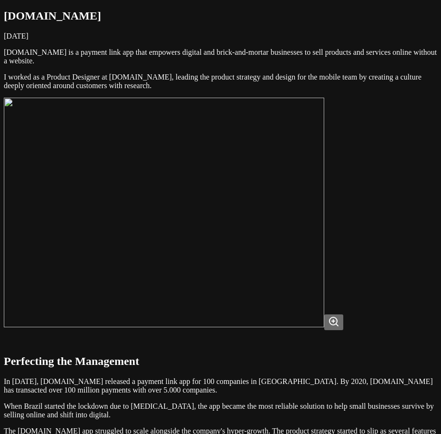
click at [324, 228] on img at bounding box center [164, 213] width 320 height 230
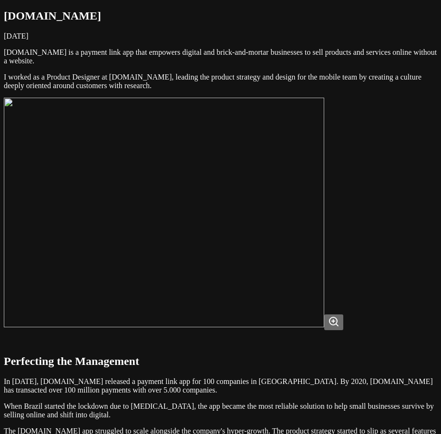
click at [279, 277] on img at bounding box center [164, 213] width 320 height 230
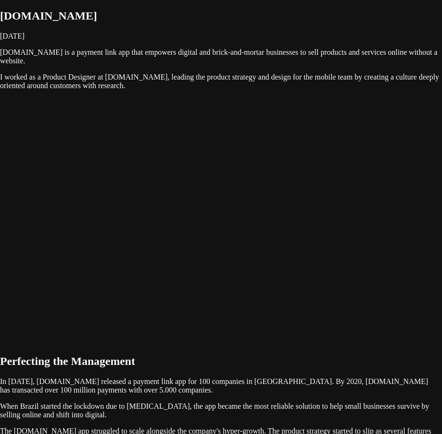
drag, startPoint x: 297, startPoint y: 269, endPoint x: 289, endPoint y: 277, distance: 11.4
drag, startPoint x: 289, startPoint y: 277, endPoint x: 283, endPoint y: 279, distance: 5.9
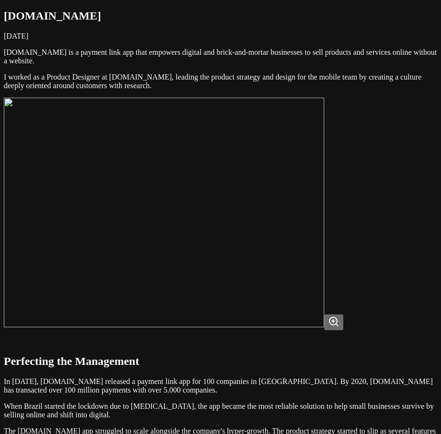
click at [324, 249] on img at bounding box center [164, 213] width 320 height 230
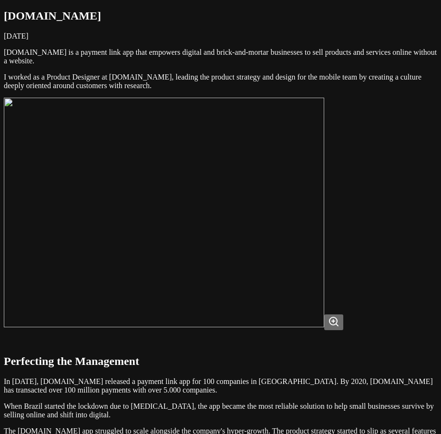
click at [324, 221] on img at bounding box center [164, 213] width 320 height 230
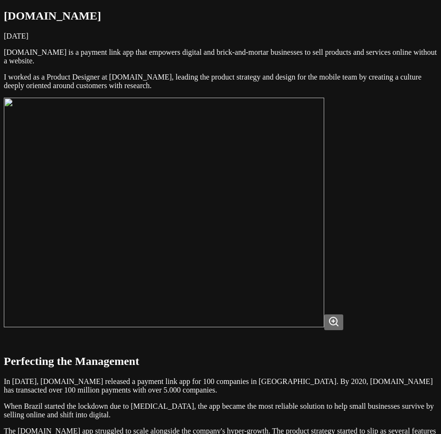
click at [324, 206] on img at bounding box center [164, 213] width 320 height 230
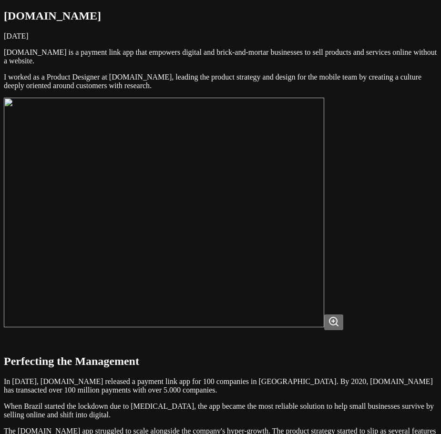
click at [324, 180] on img at bounding box center [164, 213] width 320 height 230
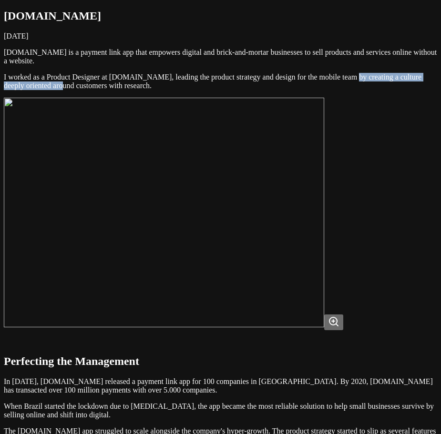
drag, startPoint x: 120, startPoint y: 133, endPoint x: 261, endPoint y: 138, distance: 140.6
click at [261, 90] on p "I worked as a Product Designer at [DOMAIN_NAME], leading the product strategy a…" at bounding box center [220, 81] width 433 height 17
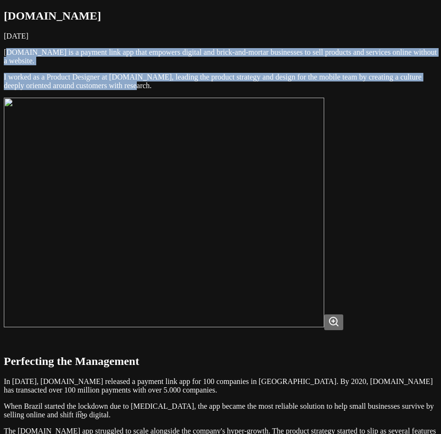
drag, startPoint x: 346, startPoint y: 137, endPoint x: 59, endPoint y: 86, distance: 291.7
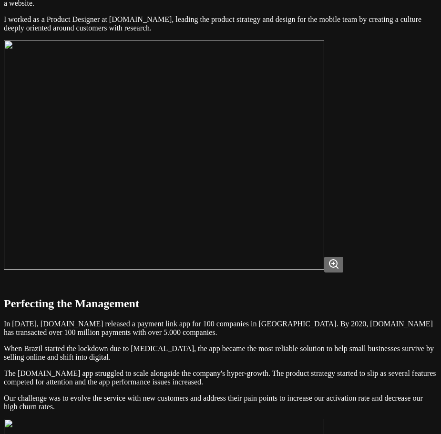
scroll to position [48, 0]
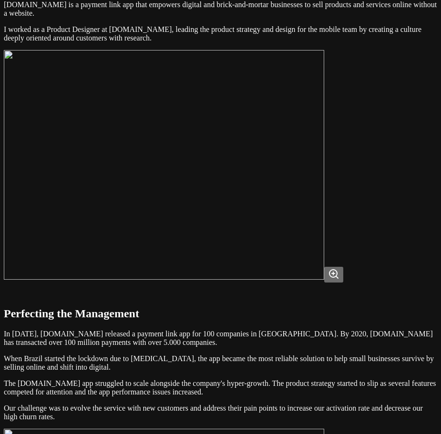
click at [138, 202] on img at bounding box center [164, 165] width 320 height 230
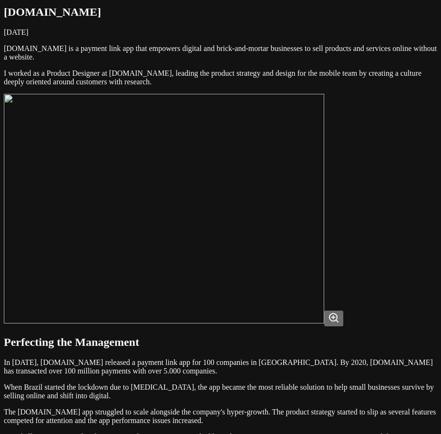
scroll to position [0, 0]
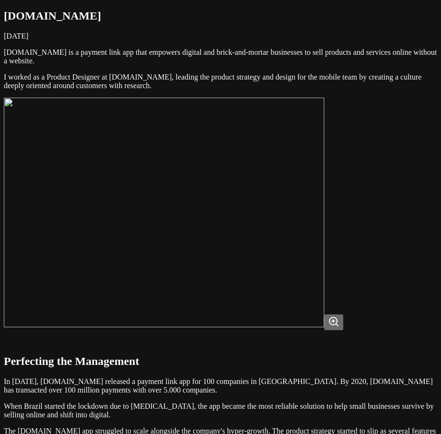
click at [324, 204] on img at bounding box center [164, 213] width 320 height 230
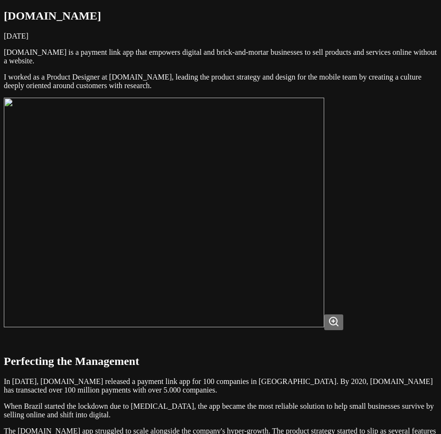
click at [324, 164] on img at bounding box center [164, 213] width 320 height 230
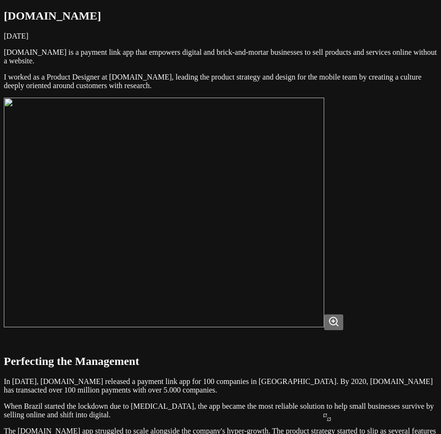
click at [323, 65] on p "[DOMAIN_NAME] is a payment link app that empowers digital and brick-and-mortar …" at bounding box center [220, 56] width 433 height 17
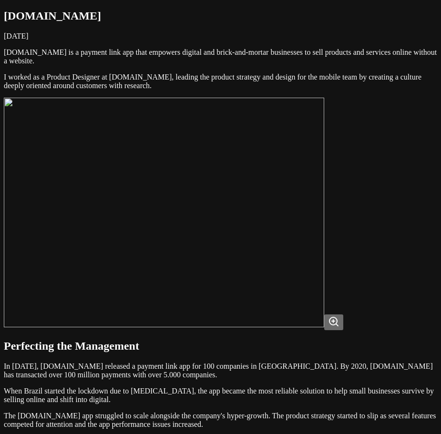
click at [356, 65] on p "[DOMAIN_NAME] is a payment link app that empowers digital and brick-and-mortar …" at bounding box center [220, 56] width 433 height 17
click at [311, 184] on img at bounding box center [164, 213] width 320 height 230
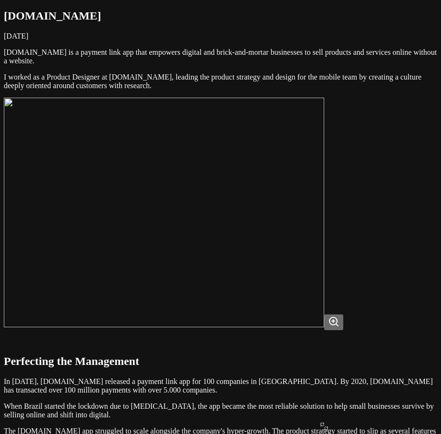
click at [320, 65] on p "[DOMAIN_NAME] is a payment link app that empowers digital and brick-and-mortar …" at bounding box center [220, 56] width 433 height 17
click at [324, 226] on img at bounding box center [164, 213] width 320 height 230
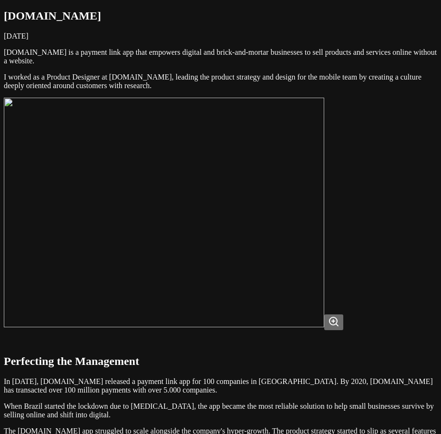
click at [324, 158] on img at bounding box center [164, 213] width 320 height 230
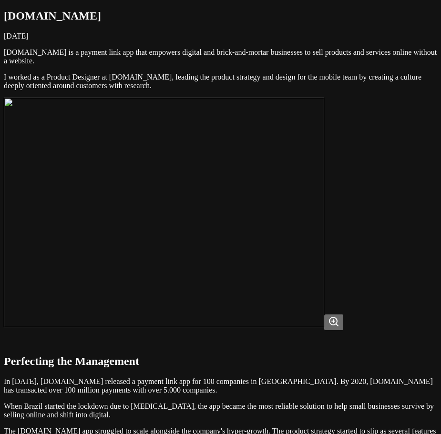
click at [114, 231] on img at bounding box center [164, 213] width 320 height 230
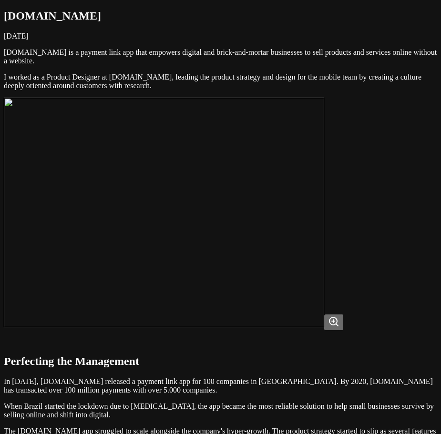
click at [324, 310] on img at bounding box center [164, 213] width 320 height 230
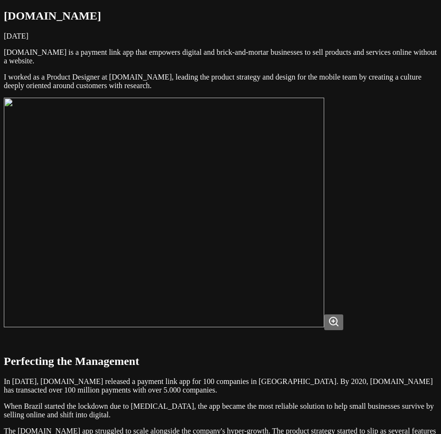
click at [304, 305] on img at bounding box center [164, 213] width 320 height 230
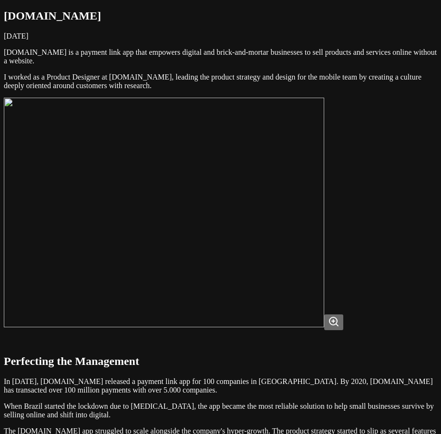
click at [304, 305] on img at bounding box center [164, 213] width 320 height 230
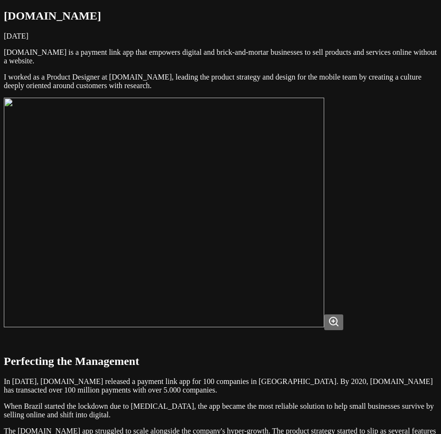
click at [317, 210] on img at bounding box center [164, 213] width 320 height 230
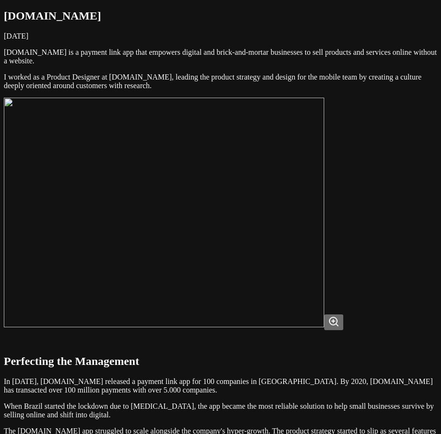
click at [324, 174] on img at bounding box center [164, 213] width 320 height 230
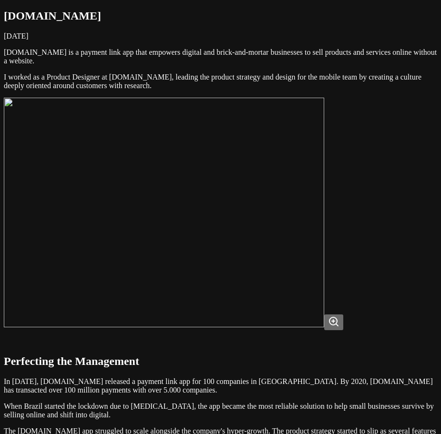
click at [324, 171] on img at bounding box center [164, 213] width 320 height 230
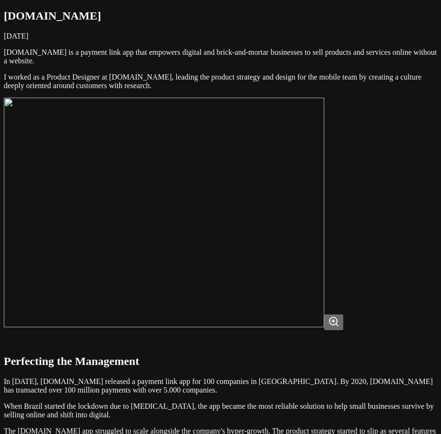
click at [324, 179] on img at bounding box center [164, 213] width 320 height 230
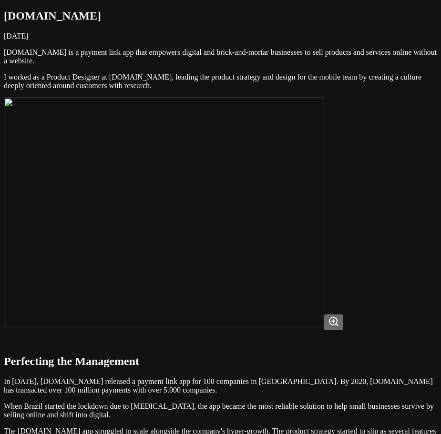
click at [324, 174] on img at bounding box center [164, 213] width 320 height 230
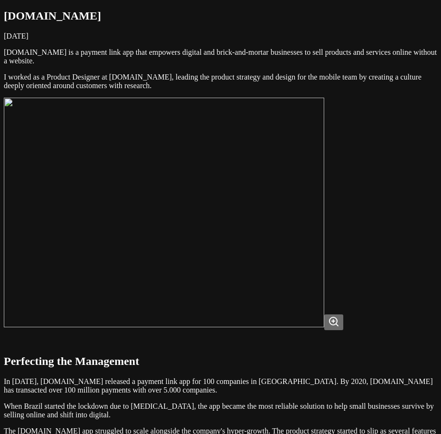
click at [294, 161] on img at bounding box center [164, 213] width 320 height 230
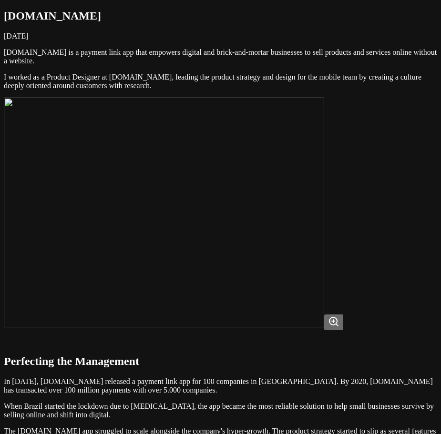
click at [287, 180] on img at bounding box center [164, 213] width 320 height 230
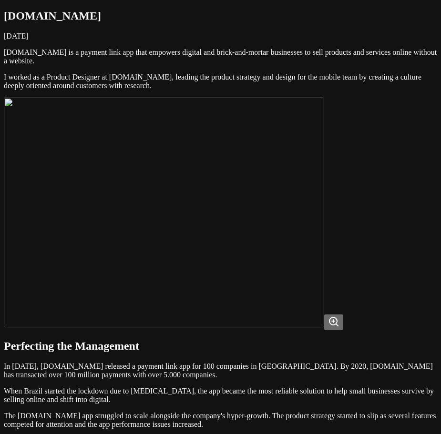
click at [317, 158] on img at bounding box center [164, 213] width 320 height 230
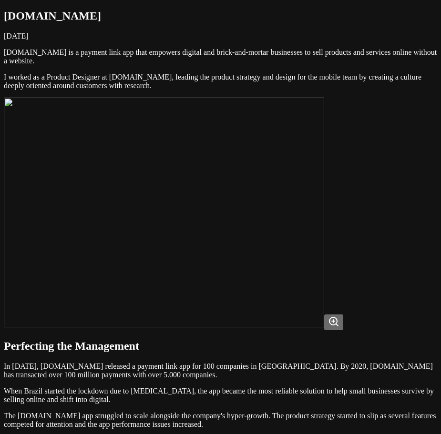
click at [317, 173] on img at bounding box center [164, 213] width 320 height 230
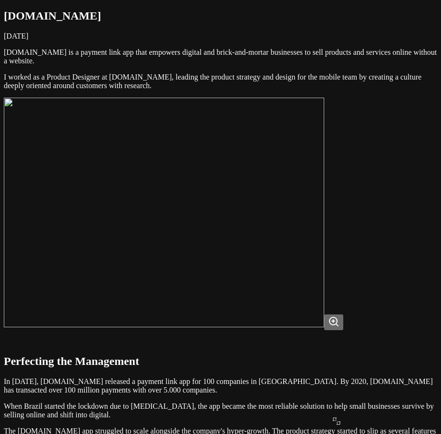
click at [332, 65] on p "[DOMAIN_NAME] is a payment link app that empowers digital and brick-and-mortar …" at bounding box center [220, 56] width 433 height 17
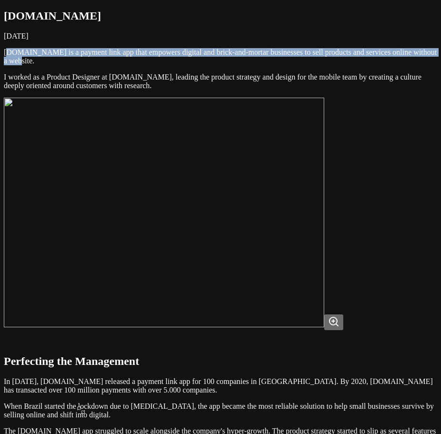
drag, startPoint x: 234, startPoint y: 98, endPoint x: 62, endPoint y: 79, distance: 173.0
click at [62, 65] on p "[DOMAIN_NAME] is a payment link app that empowers digital and brick-and-mortar …" at bounding box center [220, 56] width 433 height 17
drag, startPoint x: 59, startPoint y: 82, endPoint x: 254, endPoint y: 96, distance: 196.3
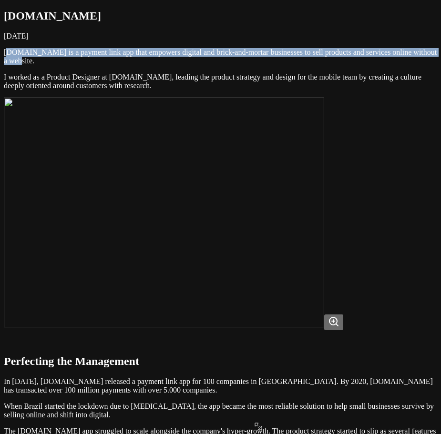
click at [254, 65] on p "[DOMAIN_NAME] is a payment link app that empowers digital and brick-and-mortar …" at bounding box center [220, 56] width 433 height 17
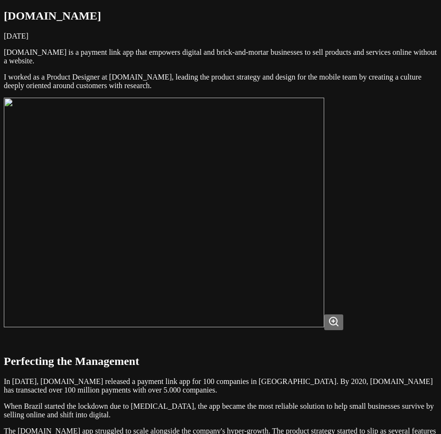
click at [324, 163] on img at bounding box center [164, 213] width 320 height 230
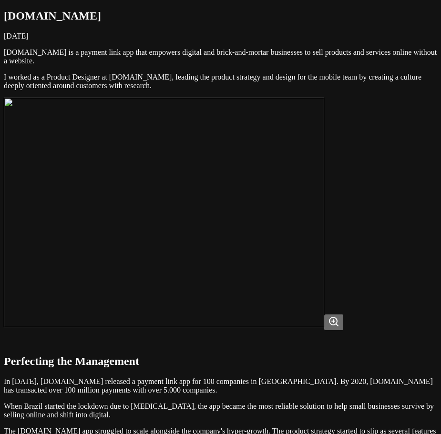
click at [321, 170] on img at bounding box center [164, 213] width 320 height 230
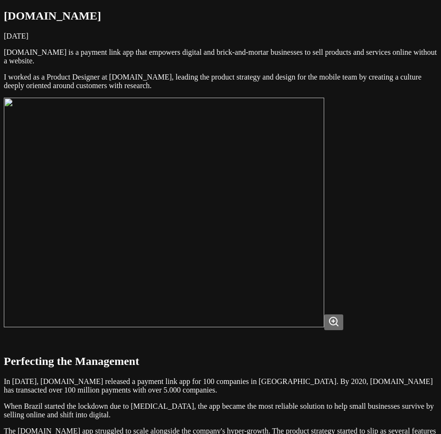
click at [306, 178] on img at bounding box center [164, 213] width 320 height 230
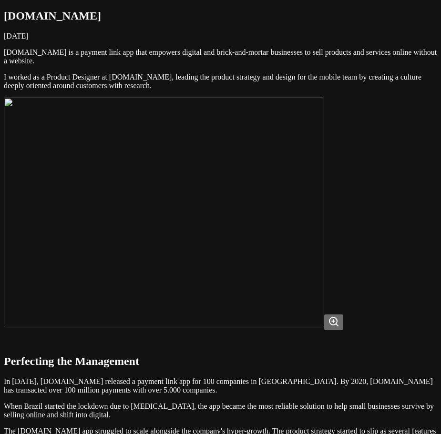
click at [306, 178] on img at bounding box center [164, 213] width 320 height 230
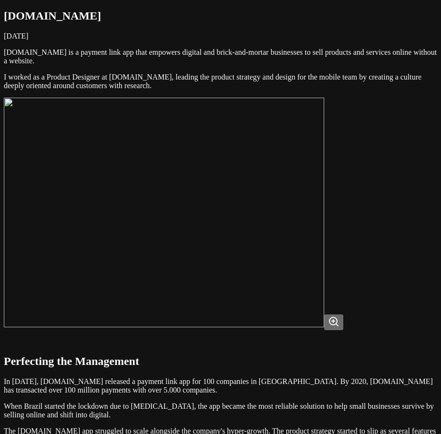
click at [323, 188] on img at bounding box center [164, 213] width 320 height 230
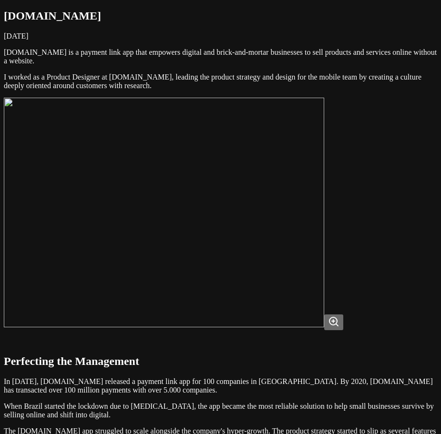
click at [323, 188] on img at bounding box center [164, 213] width 320 height 230
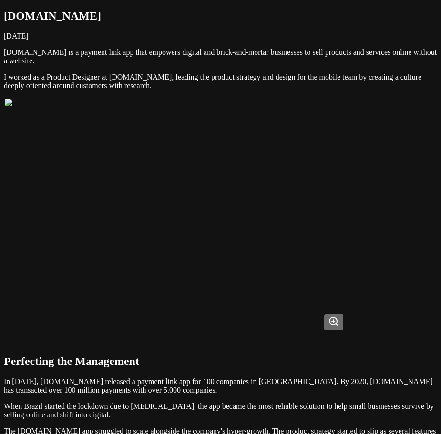
click at [324, 186] on img at bounding box center [164, 213] width 320 height 230
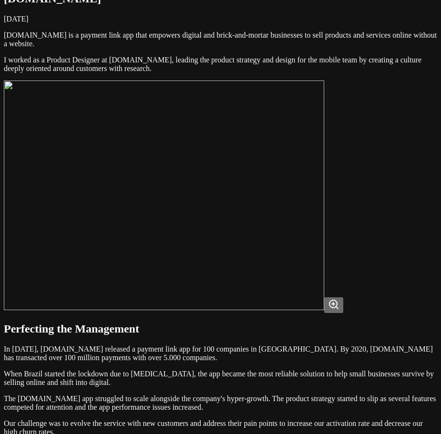
scroll to position [48, 0]
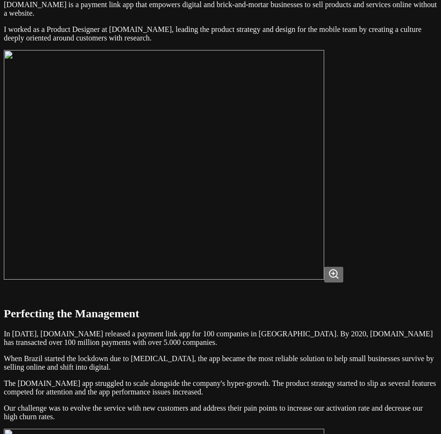
click at [324, 201] on img at bounding box center [164, 165] width 320 height 230
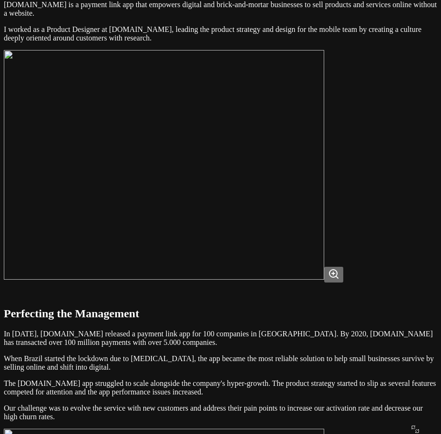
click at [324, 147] on img at bounding box center [164, 165] width 320 height 230
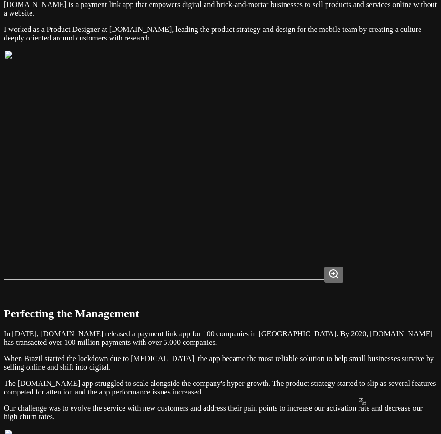
click at [324, 119] on img at bounding box center [164, 165] width 320 height 230
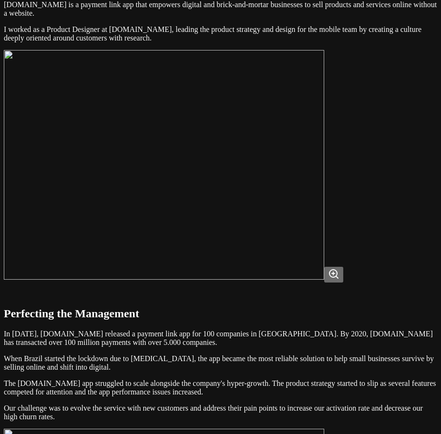
click at [324, 132] on img at bounding box center [164, 165] width 320 height 230
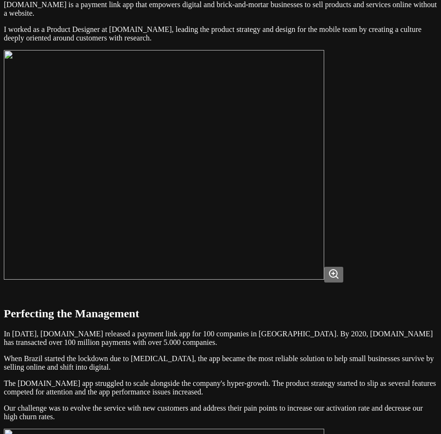
click at [324, 122] on img at bounding box center [164, 165] width 320 height 230
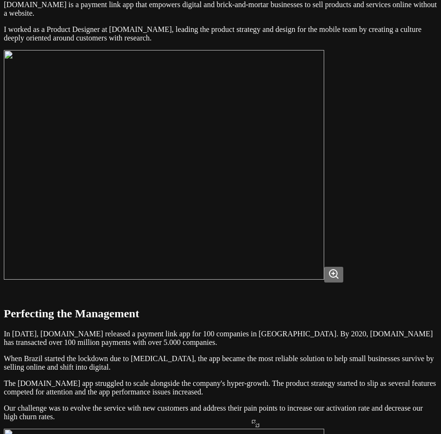
scroll to position [0, 0]
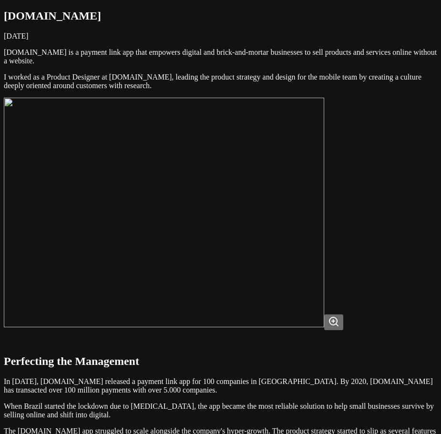
click at [324, 198] on img at bounding box center [164, 213] width 320 height 230
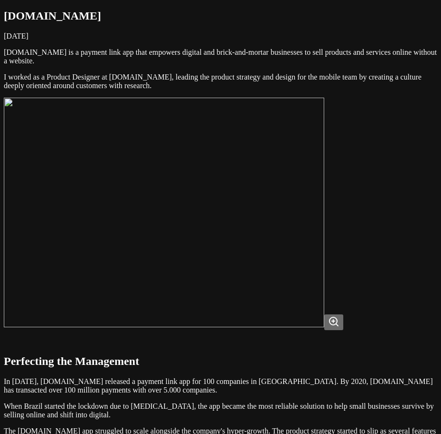
click at [324, 220] on img at bounding box center [164, 213] width 320 height 230
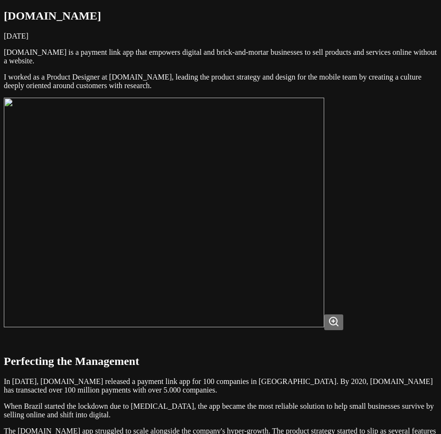
click at [324, 201] on img at bounding box center [164, 213] width 320 height 230
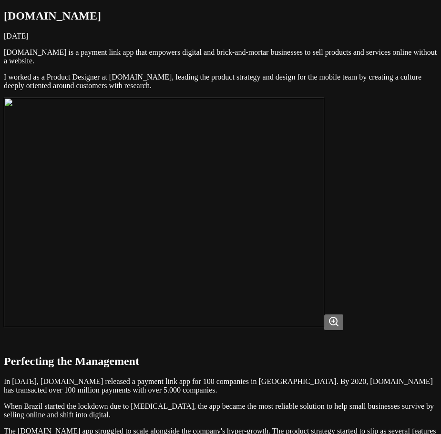
click at [314, 235] on img at bounding box center [164, 213] width 320 height 230
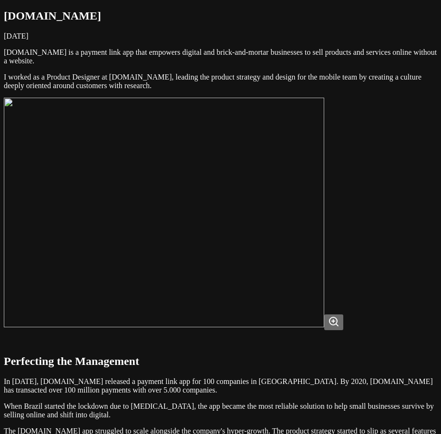
click at [316, 212] on img at bounding box center [164, 213] width 320 height 230
